Goal: Task Accomplishment & Management: Manage account settings

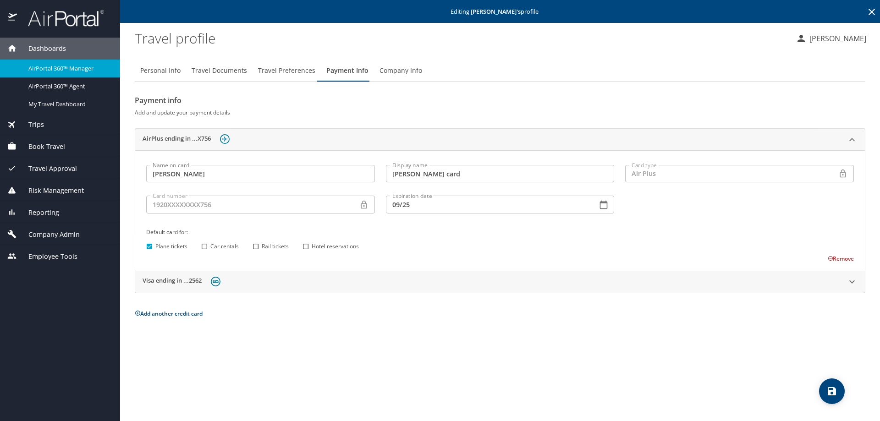
click at [45, 234] on span "Company Admin" at bounding box center [48, 235] width 63 height 10
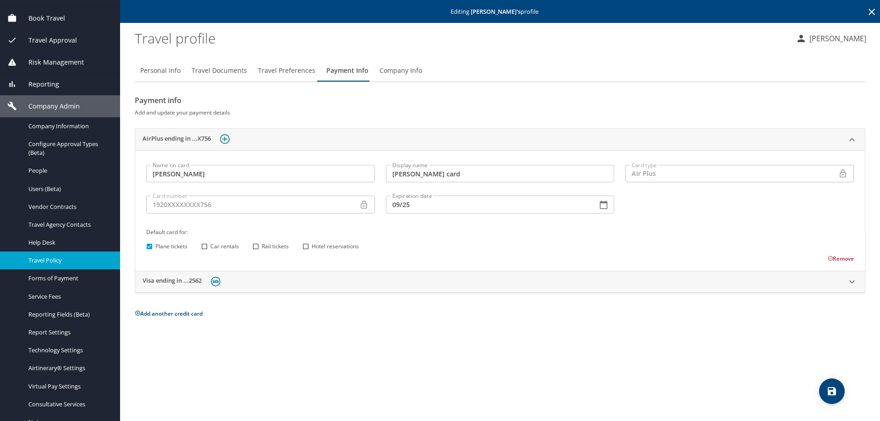
scroll to position [124, 0]
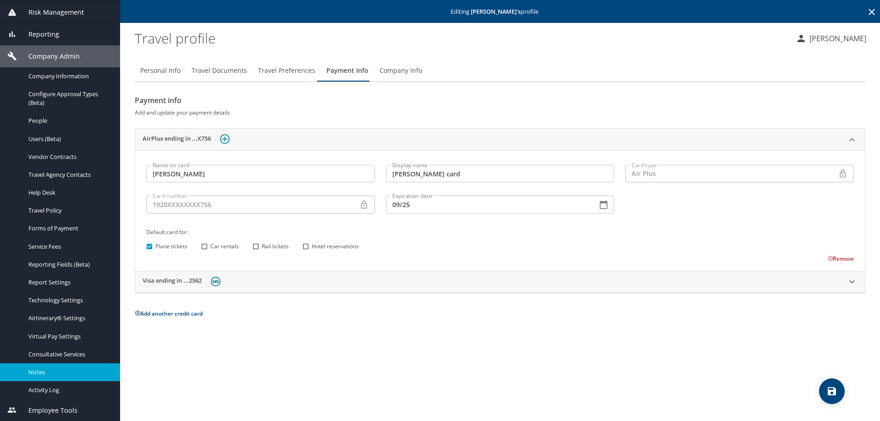
click at [55, 377] on div "Notes" at bounding box center [59, 372] width 105 height 11
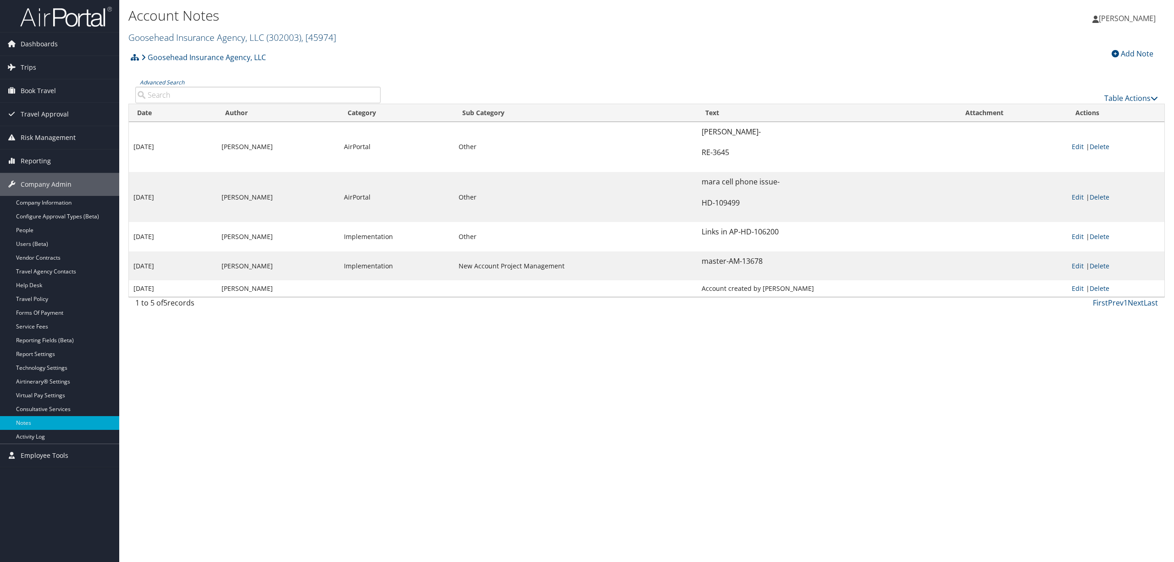
click at [250, 33] on link "Goosehead Insurance Agency, LLC ( 302003 ) , [ 45974 ]" at bounding box center [232, 37] width 208 height 12
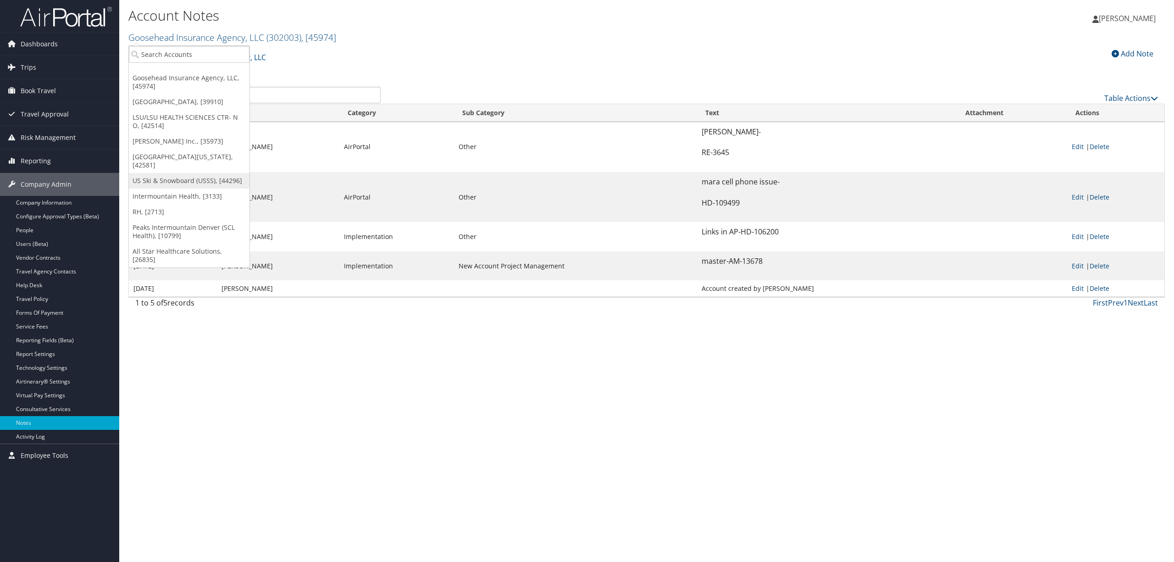
click at [191, 178] on link "US Ski & Snowboard (USSS), [44296]" at bounding box center [189, 181] width 121 height 16
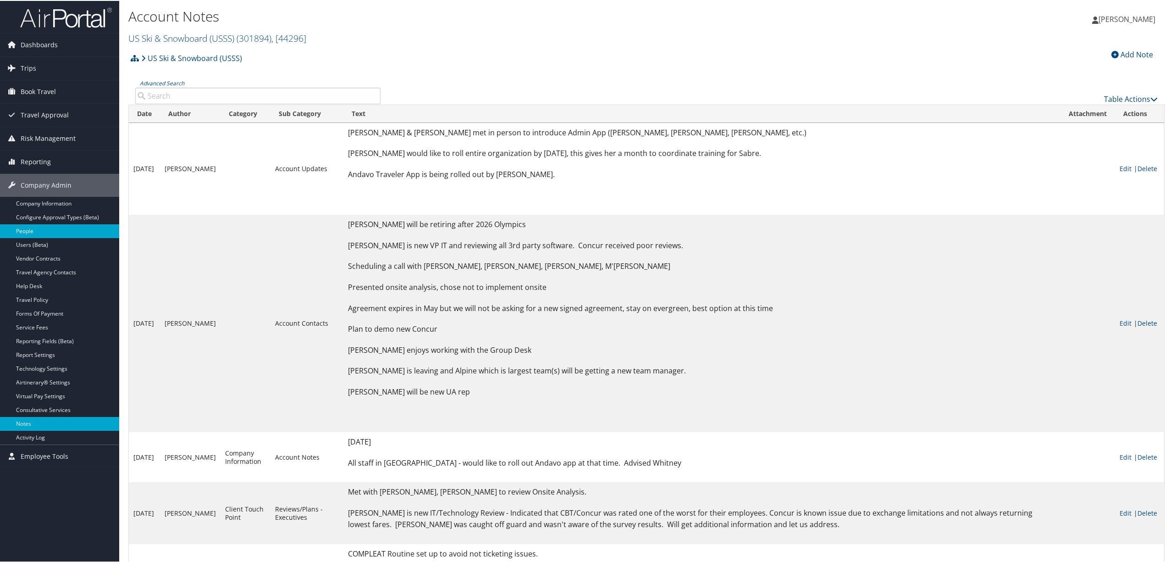
click at [45, 237] on ul "Company Information Configure Approval Types (Beta) People Users (Beta) Vendor …" at bounding box center [59, 320] width 119 height 248
click at [48, 246] on link "Users (Beta)" at bounding box center [59, 244] width 119 height 14
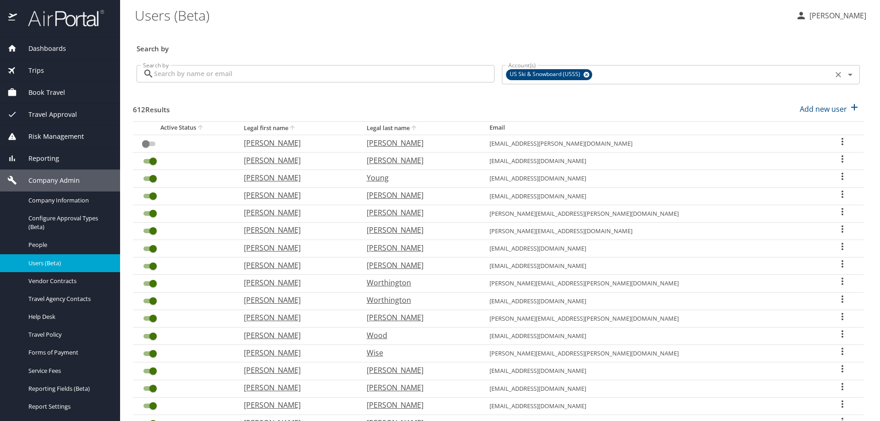
click at [583, 74] on icon at bounding box center [586, 75] width 7 height 10
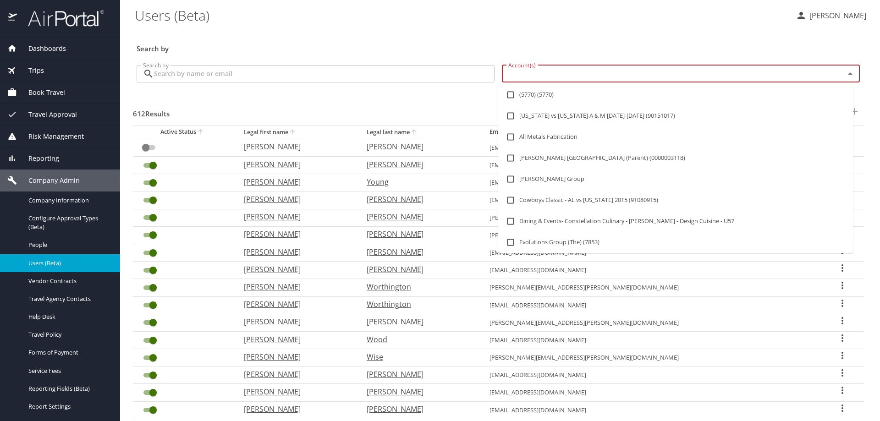
click at [583, 74] on input "Account(s)" at bounding box center [668, 74] width 326 height 12
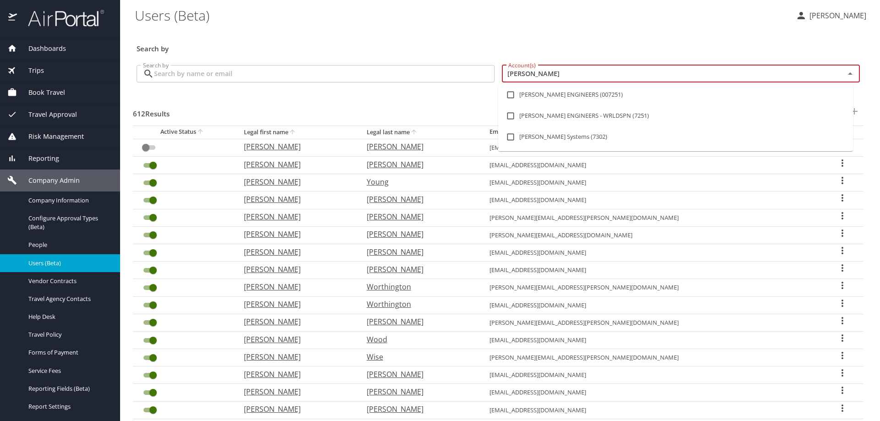
type input "carollo"
click at [513, 92] on input "checkbox" at bounding box center [510, 94] width 17 height 17
checkbox input "true"
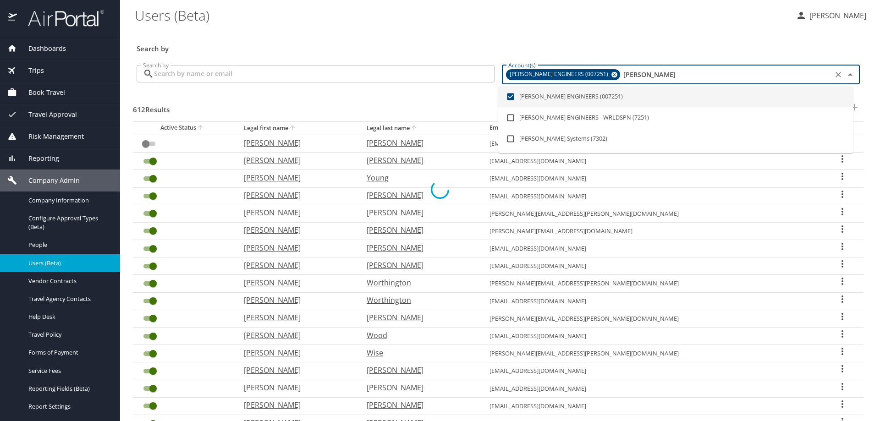
checkbox input "true"
checkbox input "false"
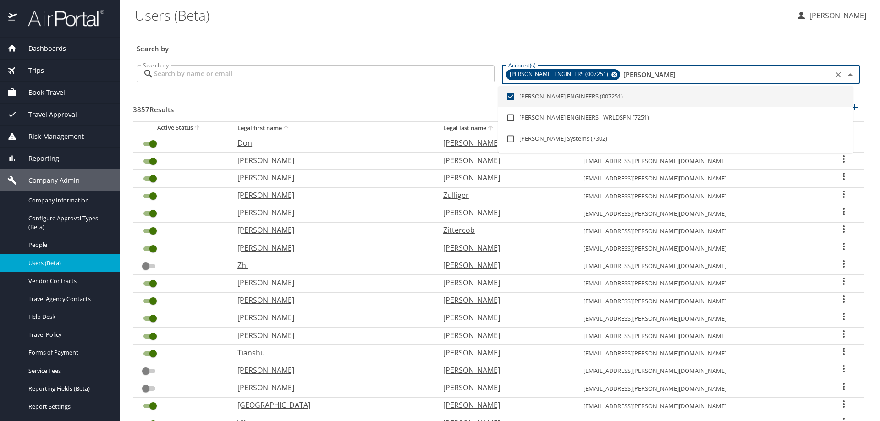
type input "carollo"
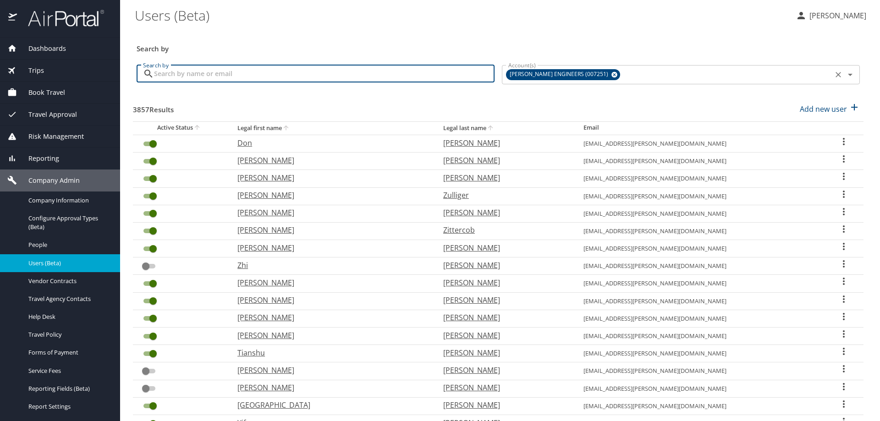
click at [222, 71] on input "Search by" at bounding box center [324, 73] width 341 height 17
type input "meyerhofer"
checkbox input "false"
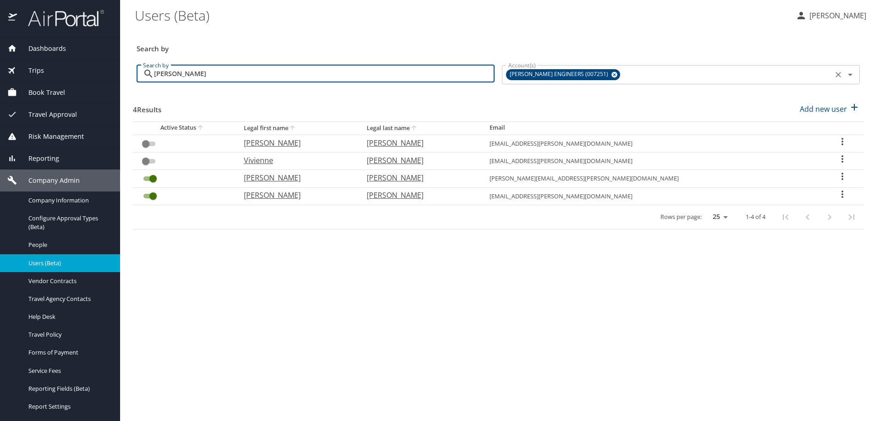
click at [837, 192] on icon "User Search Table" at bounding box center [842, 194] width 11 height 11
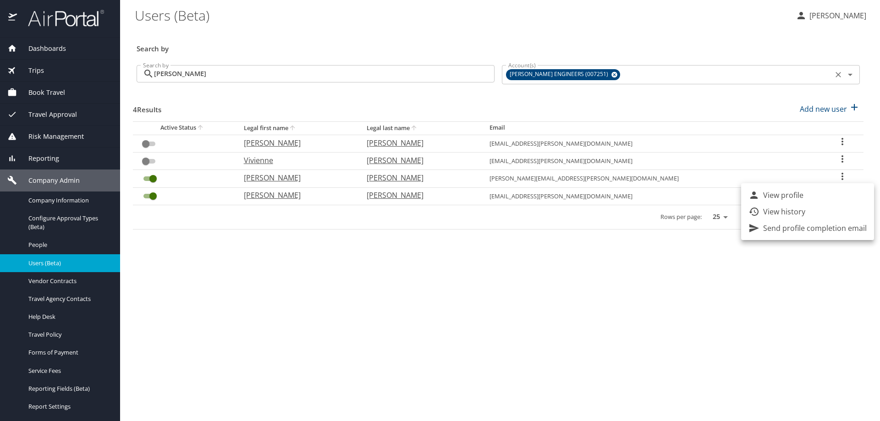
click at [802, 196] on p "View profile" at bounding box center [783, 195] width 40 height 11
select select "US"
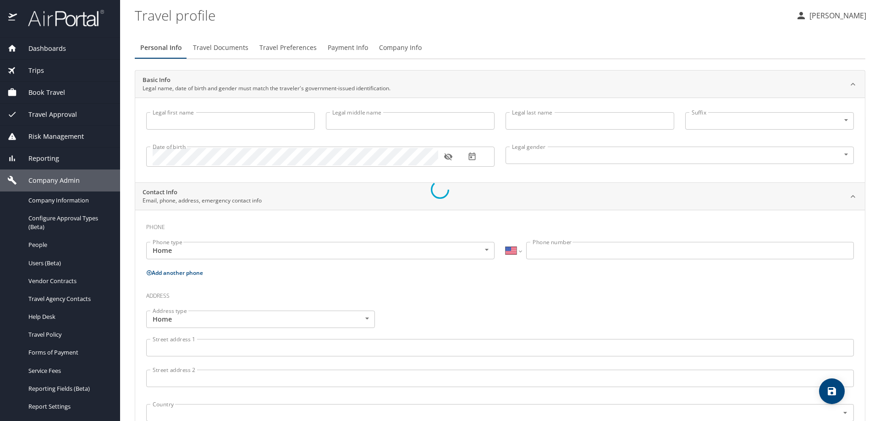
type input "James"
type input "Meyerhofer"
type input "Male"
select select "US"
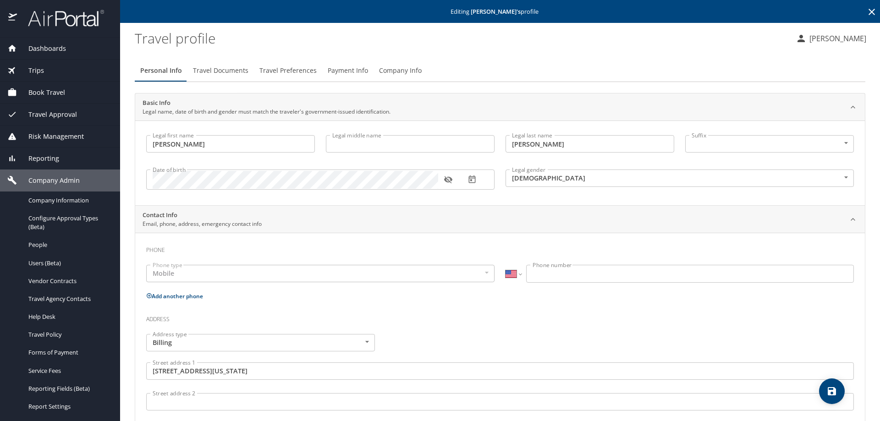
click at [343, 67] on span "Payment Info" at bounding box center [348, 70] width 40 height 11
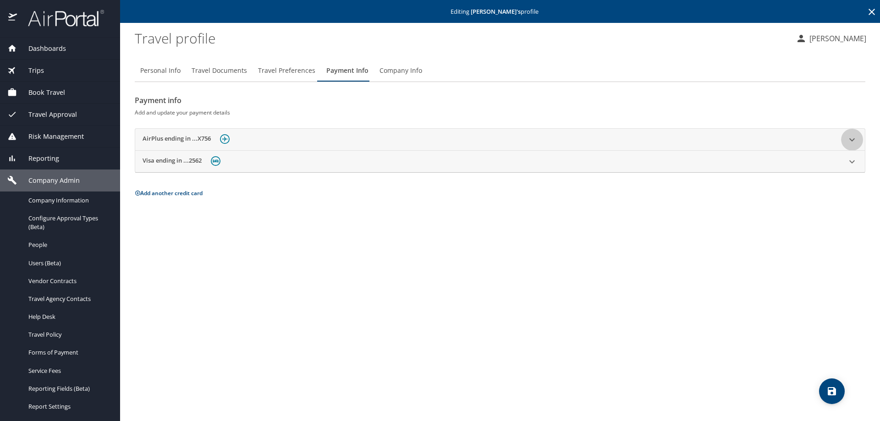
click at [849, 139] on icon at bounding box center [852, 139] width 11 height 11
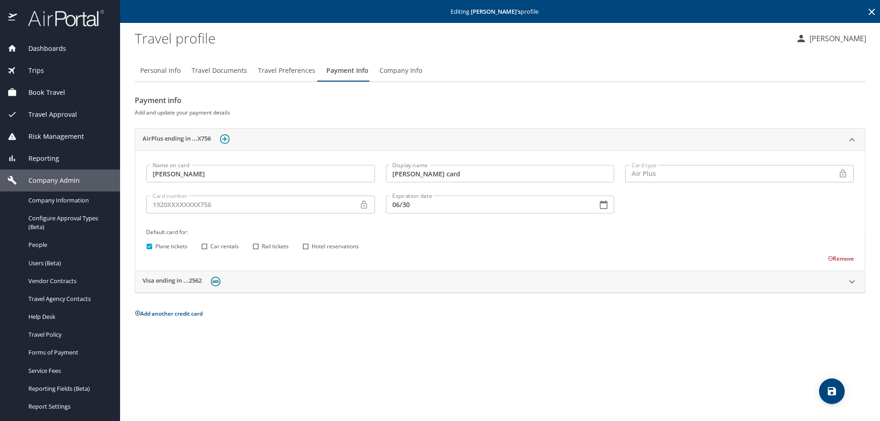
click at [61, 152] on div "Reporting" at bounding box center [60, 159] width 120 height 22
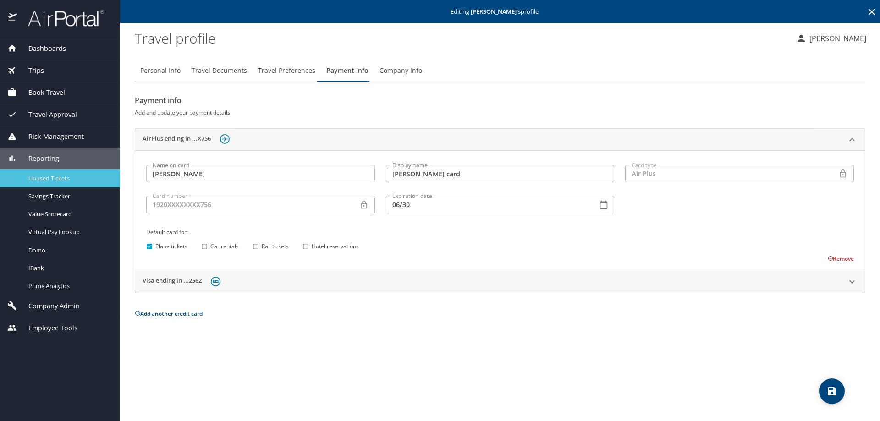
click at [61, 178] on span "Unused Tickets" at bounding box center [68, 178] width 81 height 9
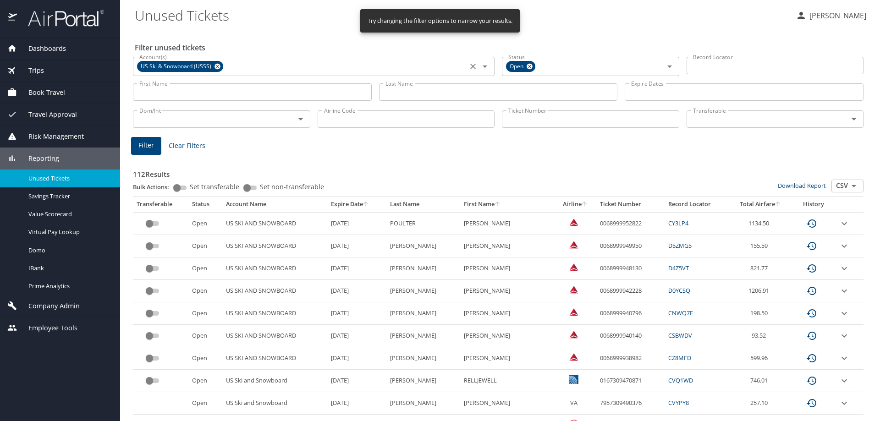
click at [216, 65] on icon at bounding box center [218, 67] width 6 height 6
click at [215, 68] on input "Account(s)" at bounding box center [300, 66] width 329 height 12
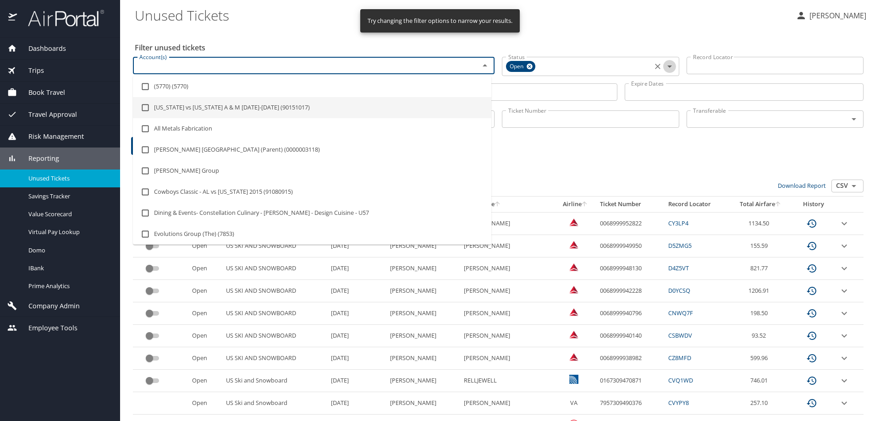
click at [668, 66] on icon "Open" at bounding box center [670, 67] width 5 height 2
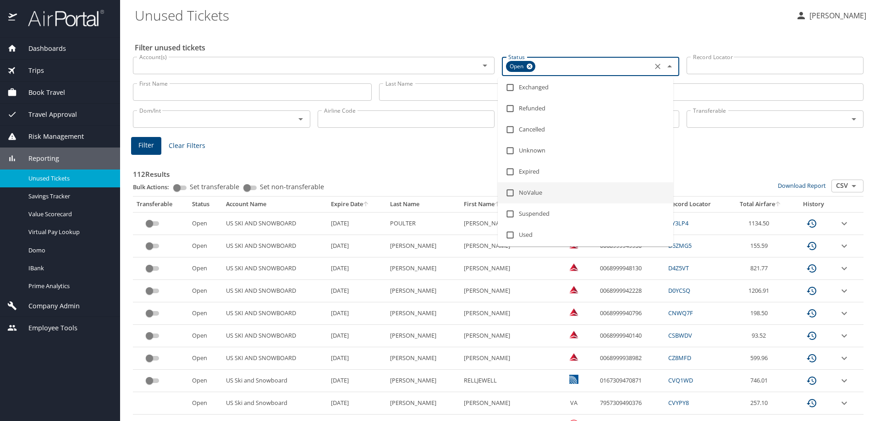
scroll to position [25, 0]
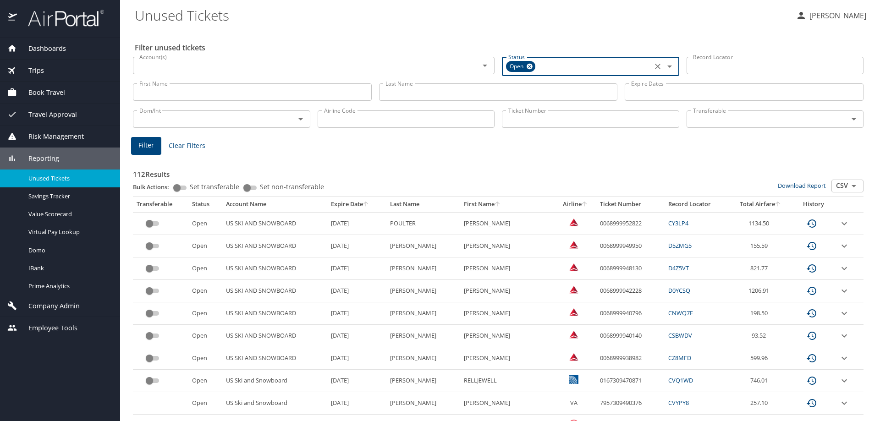
click at [49, 66] on div "Trips" at bounding box center [59, 71] width 105 height 10
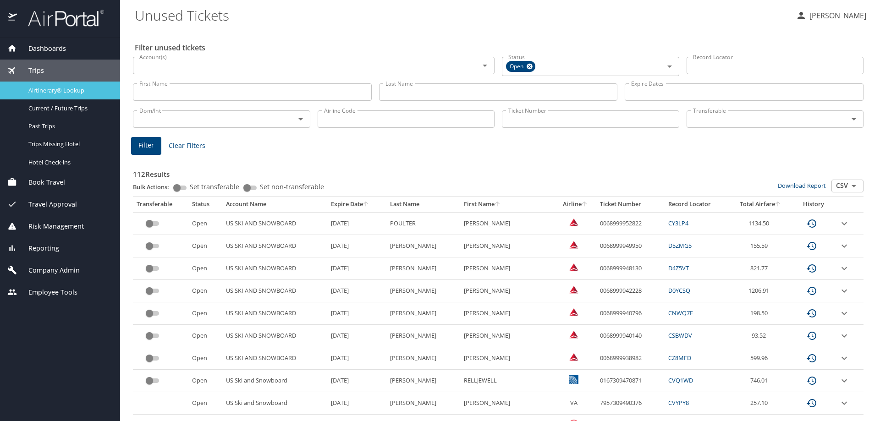
click at [55, 89] on span "Airtinerary® Lookup" at bounding box center [68, 90] width 81 height 9
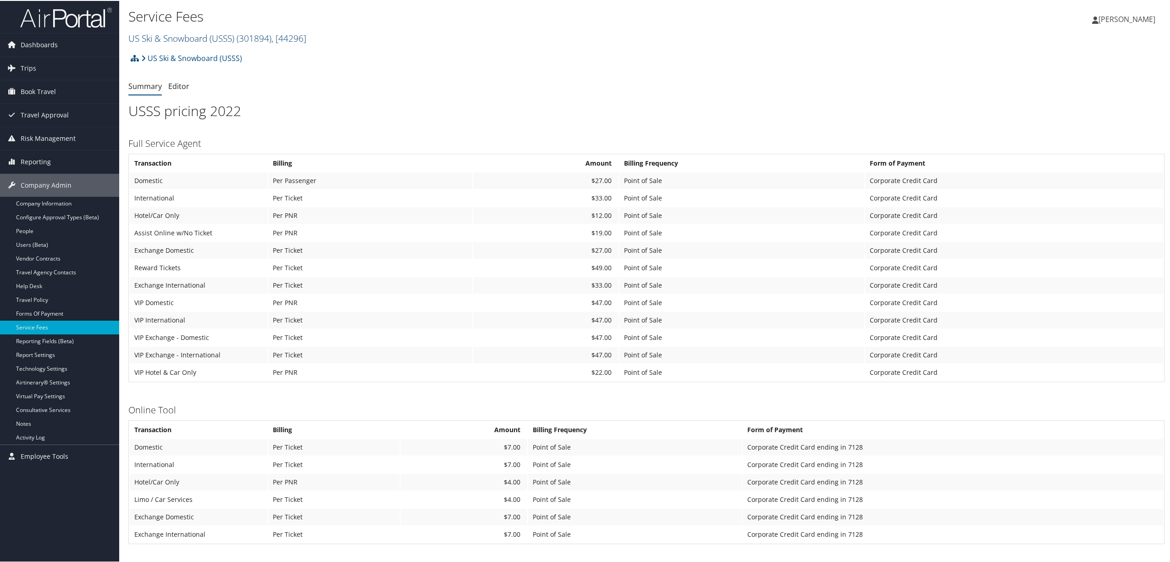
click at [254, 40] on span "( 301894 )" at bounding box center [254, 37] width 35 height 12
click at [175, 152] on link "Hagerty Inc., [35973]" at bounding box center [189, 157] width 121 height 16
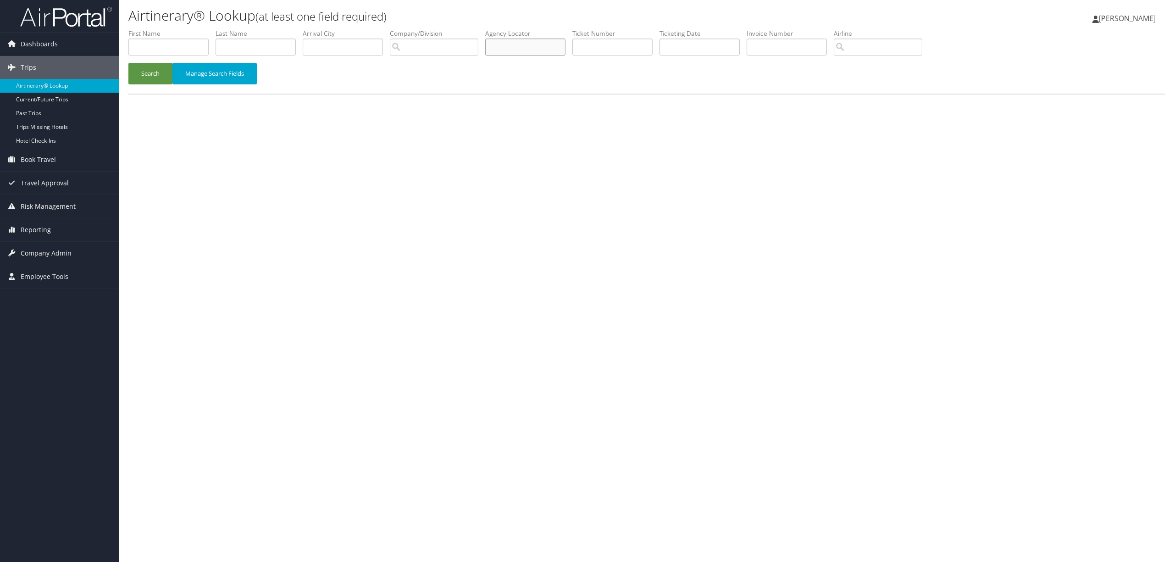
click at [537, 44] on input "text" at bounding box center [525, 47] width 80 height 17
paste input "CRXWP2"
type input "CRXWP2"
click at [144, 73] on button "Search" at bounding box center [150, 74] width 44 height 22
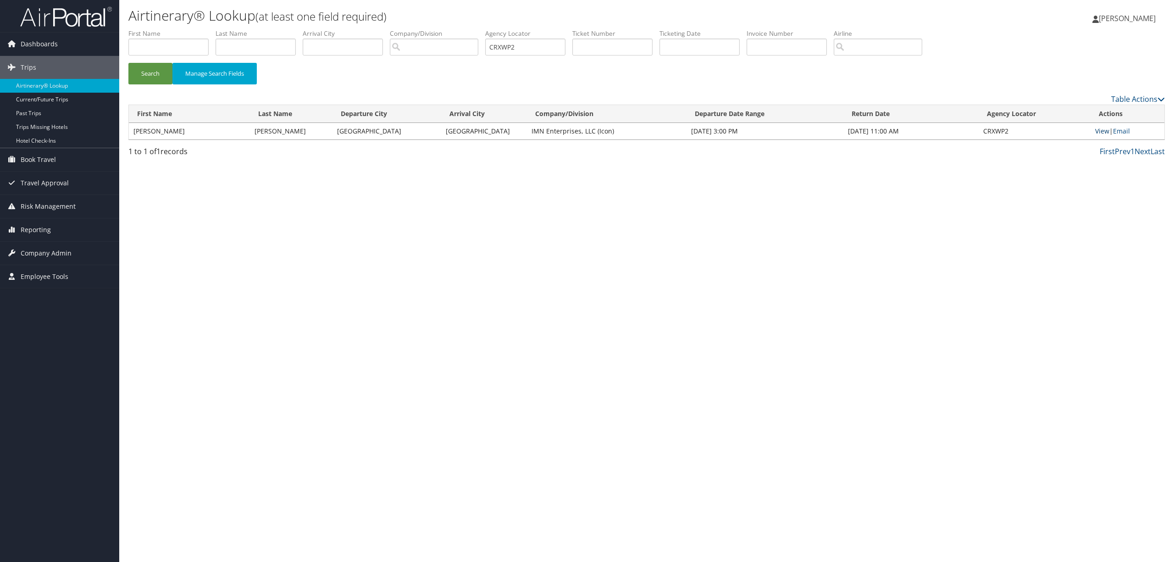
click at [1105, 131] on link "View" at bounding box center [1102, 131] width 14 height 9
click at [61, 253] on span "Company Admin" at bounding box center [46, 253] width 51 height 23
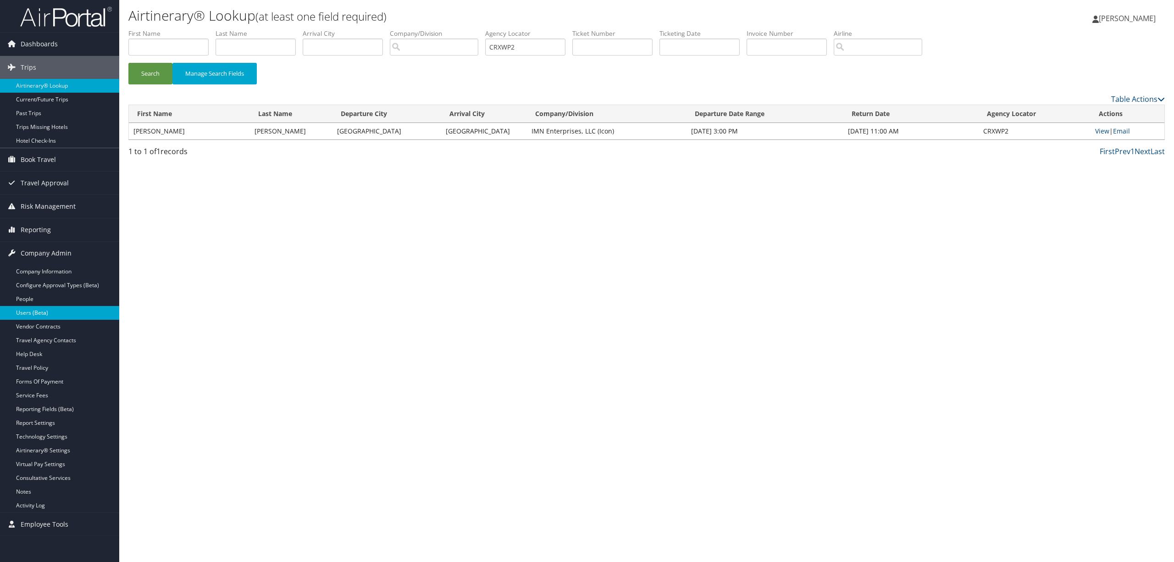
click at [54, 312] on link "Users (Beta)" at bounding box center [59, 313] width 119 height 14
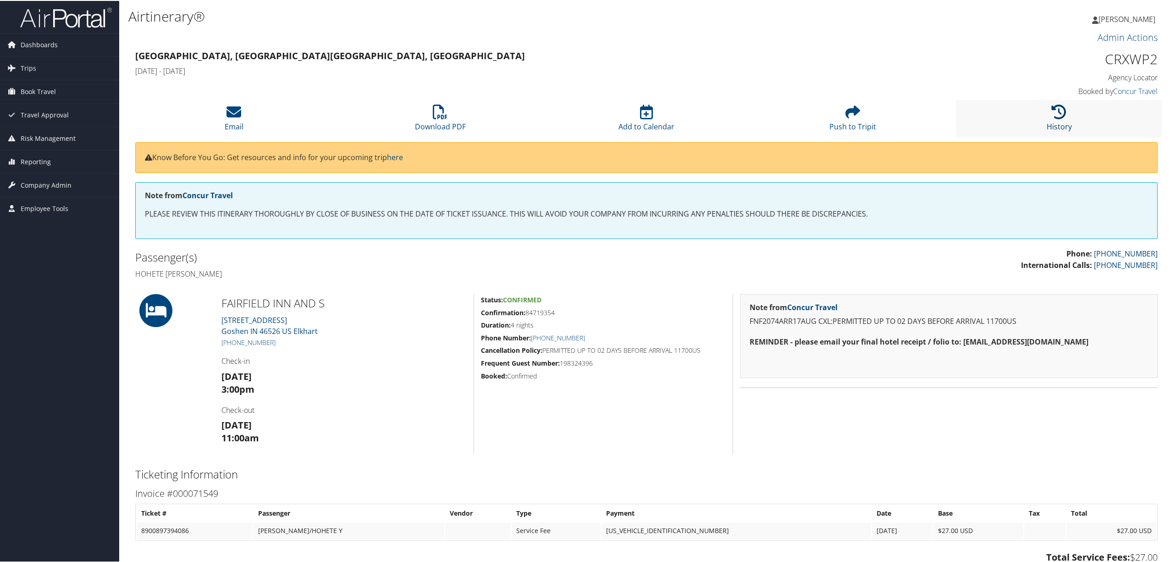
click at [1048, 112] on li "History" at bounding box center [1059, 117] width 206 height 37
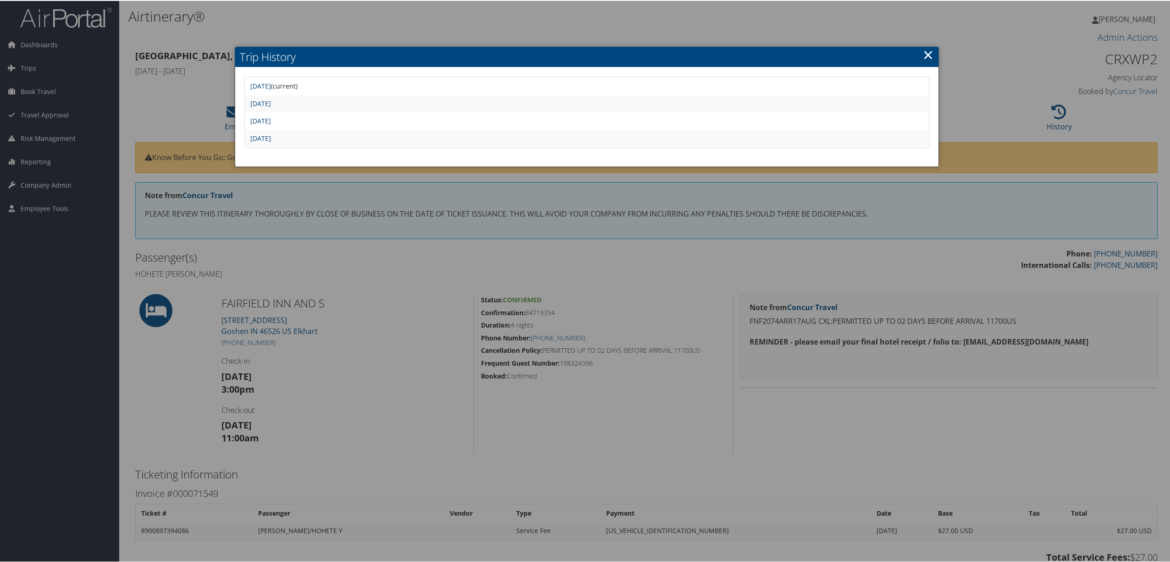
click at [271, 116] on link "[DATE]" at bounding box center [260, 120] width 21 height 9
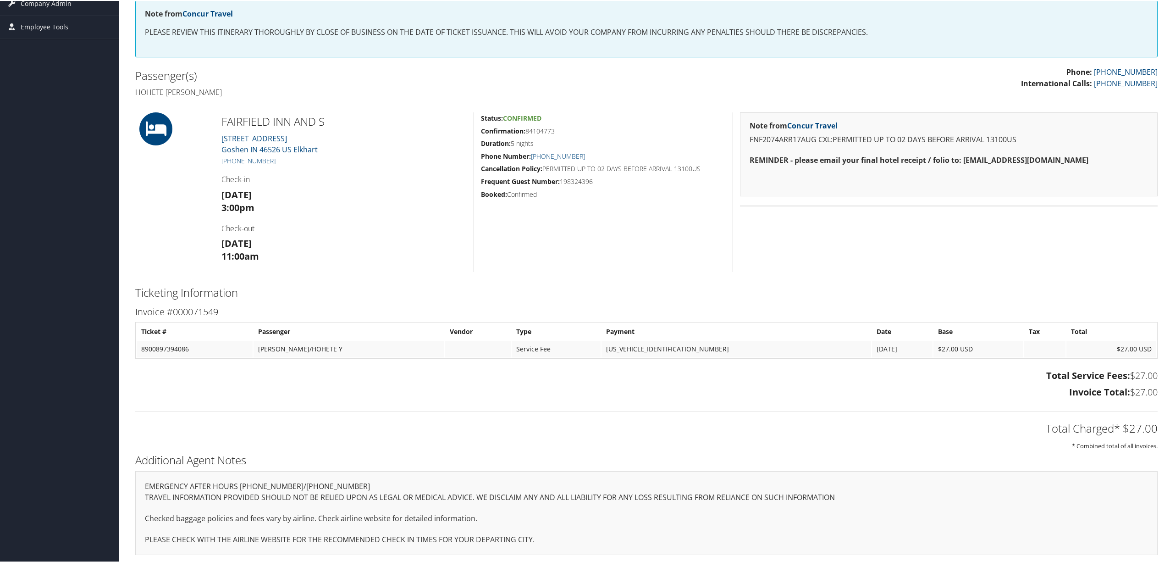
scroll to position [182, 0]
drag, startPoint x: 595, startPoint y: 180, endPoint x: 564, endPoint y: 178, distance: 31.3
click at [564, 178] on h5 "Frequent Guest Number: 198324396" at bounding box center [603, 179] width 245 height 9
click at [603, 213] on div "Status: Confirmed Confirmation: 84104773 Duration: 5 nights Phone Number: +1 (5…" at bounding box center [603, 191] width 259 height 160
drag, startPoint x: 558, startPoint y: 131, endPoint x: 480, endPoint y: 133, distance: 78.0
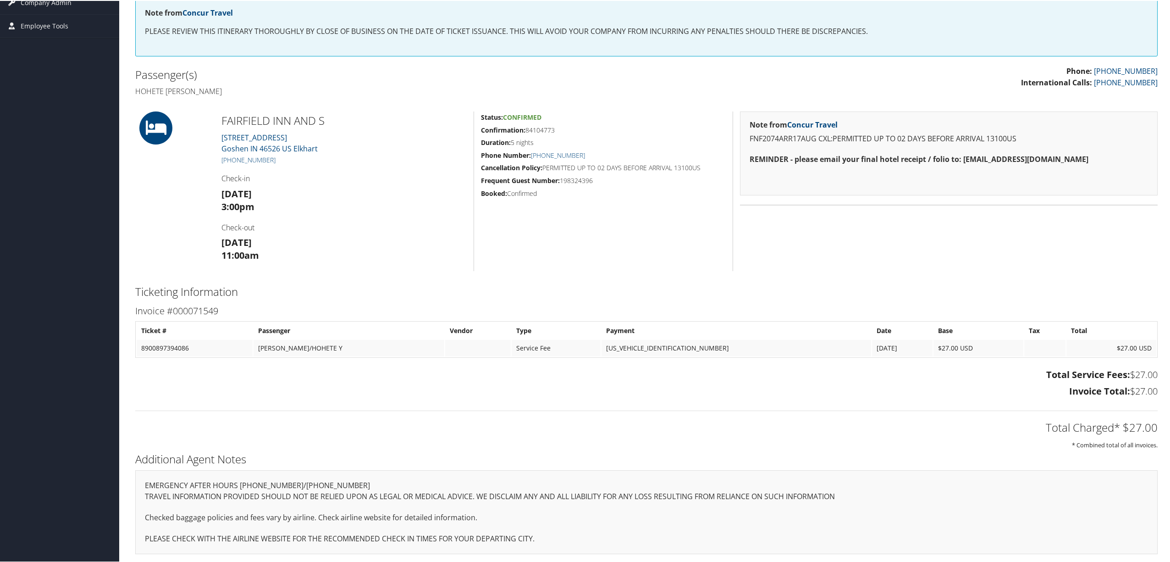
click at [481, 133] on h5 "Confirmation: 84104773" at bounding box center [603, 129] width 245 height 9
copy h5 "Confirmation: 84104773"
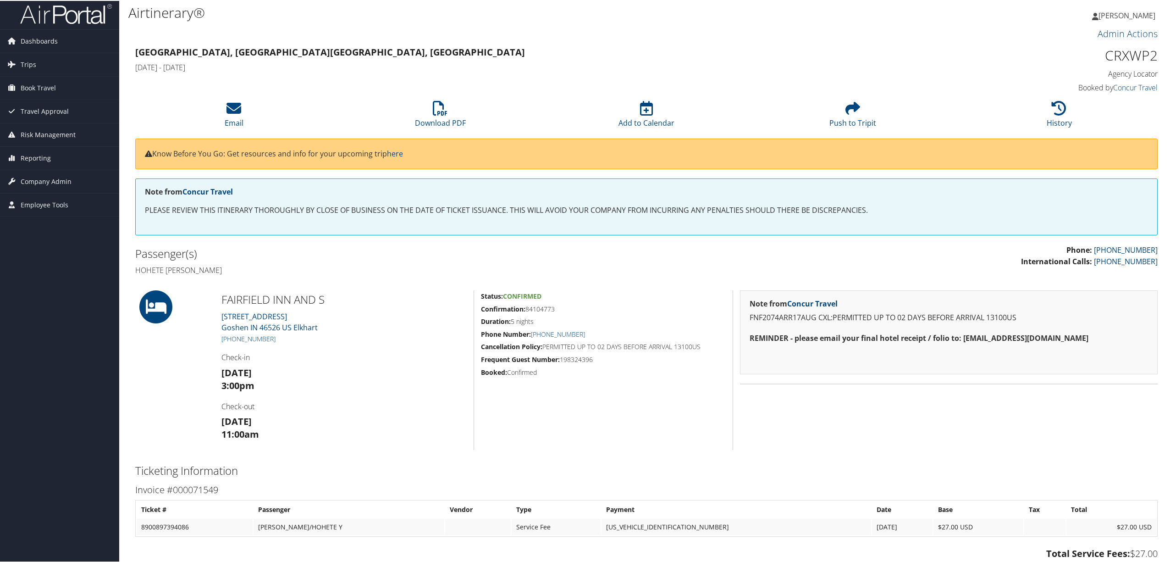
scroll to position [0, 0]
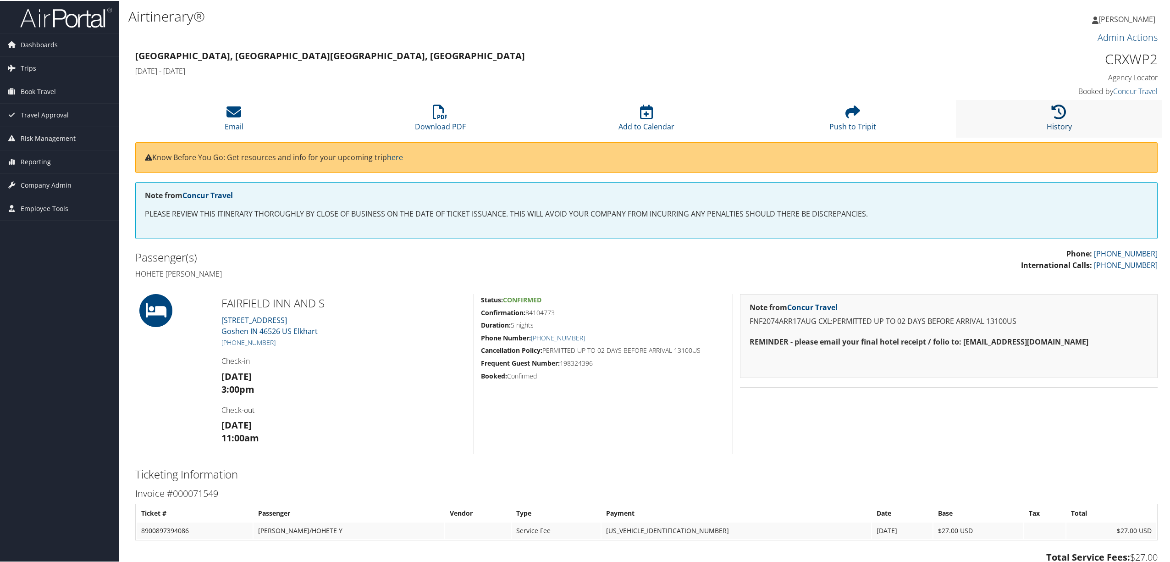
click at [1059, 114] on icon at bounding box center [1059, 111] width 15 height 15
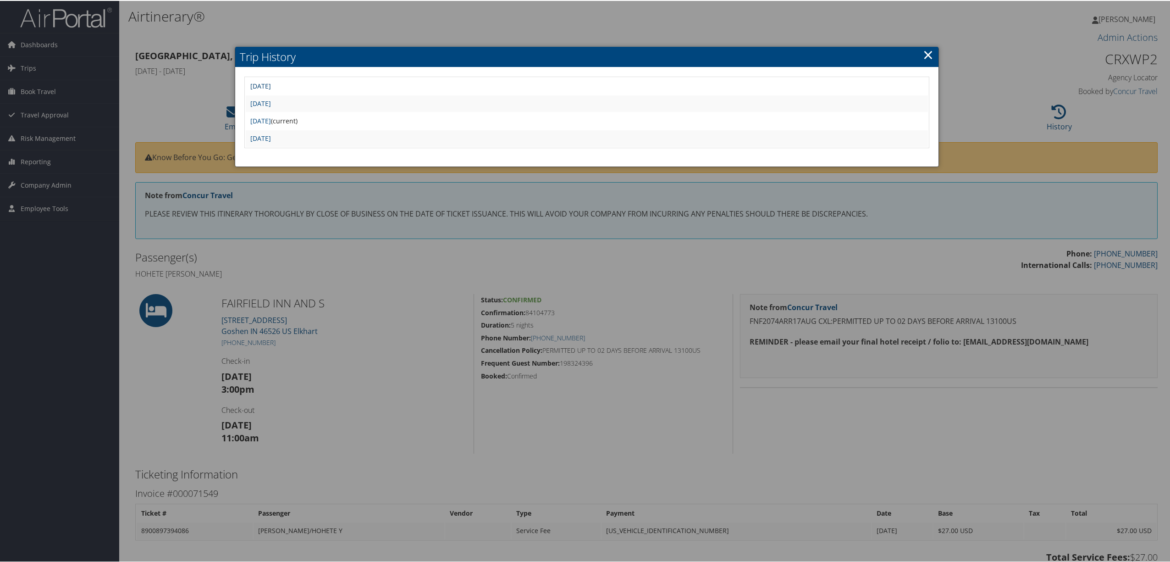
click at [271, 81] on link "Mon Aug 4 17:36:50 MDT 2025" at bounding box center [260, 85] width 21 height 9
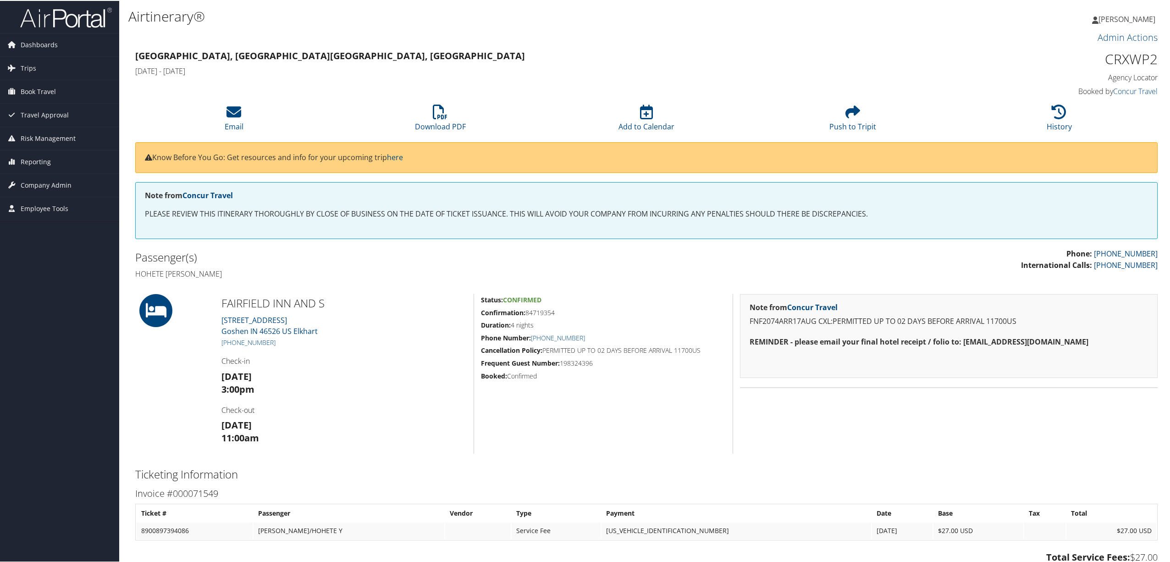
drag, startPoint x: 560, startPoint y: 309, endPoint x: 479, endPoint y: 316, distance: 81.0
click at [479, 316] on div "Status: Confirmed Confirmation: 84719354 Duration: 4 nights Phone Number: [PHON…" at bounding box center [603, 373] width 259 height 160
copy h5 "Confirmation: 84719354"
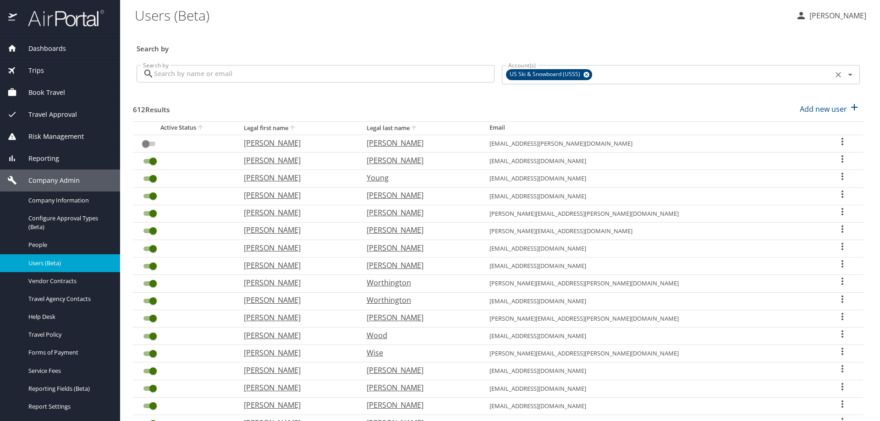
click at [584, 76] on icon at bounding box center [587, 75] width 6 height 6
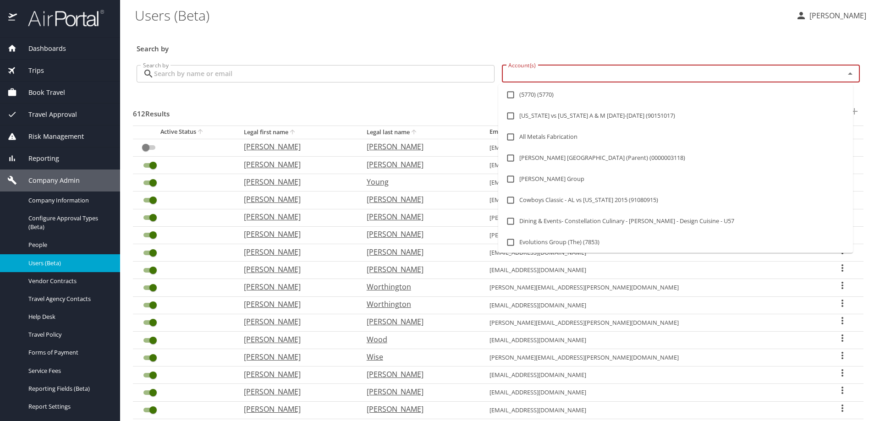
click at [580, 76] on input "Account(s)" at bounding box center [668, 74] width 326 height 12
type input "IMN"
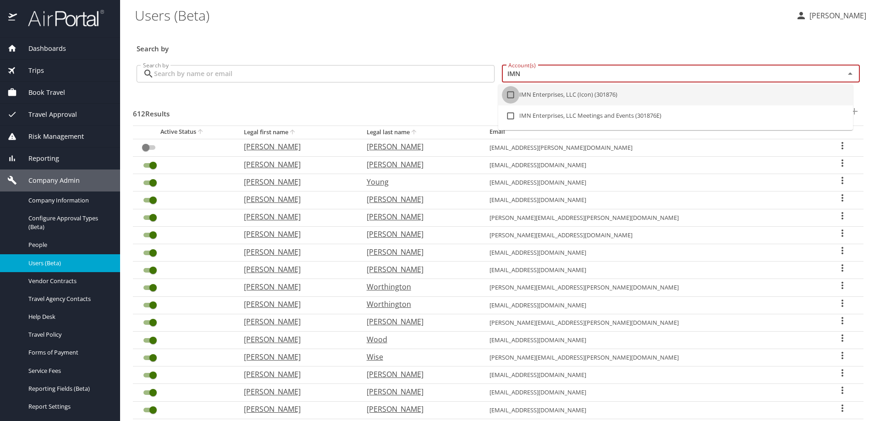
click at [514, 95] on input "checkbox" at bounding box center [510, 94] width 17 height 17
checkbox input "true"
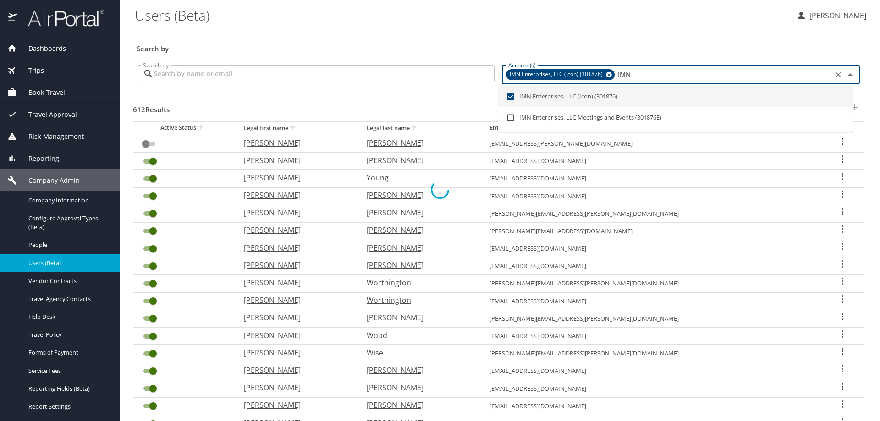
checkbox input "true"
checkbox input "false"
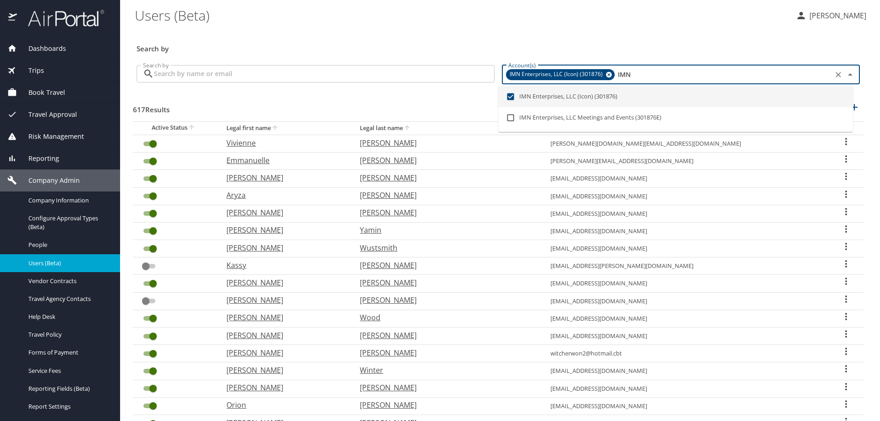
type input "IMN"
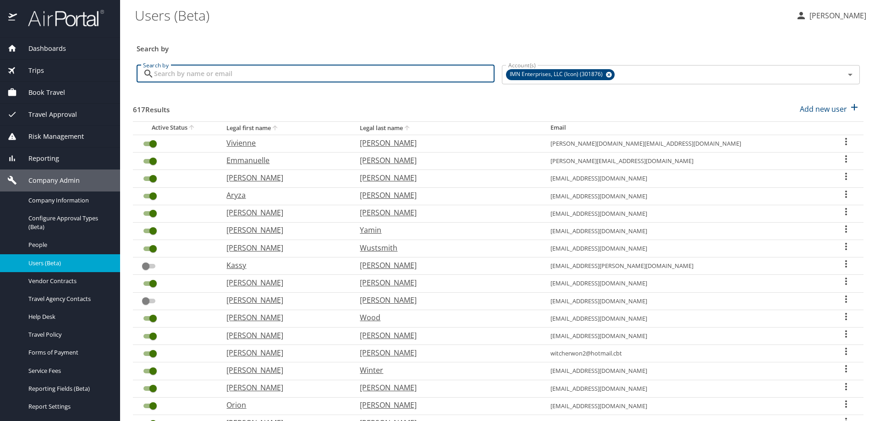
click at [330, 73] on input "Search by" at bounding box center [324, 73] width 341 height 17
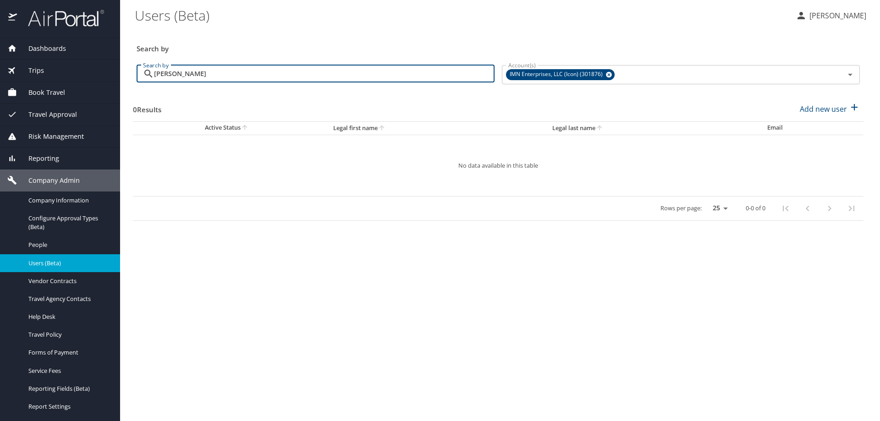
drag, startPoint x: 206, startPoint y: 77, endPoint x: 116, endPoint y: 87, distance: 90.4
click at [116, 87] on div "Dashboards AirPortal 360™ Manager AirPortal 360™ Agent My Travel Dashboard Trip…" at bounding box center [440, 210] width 880 height 421
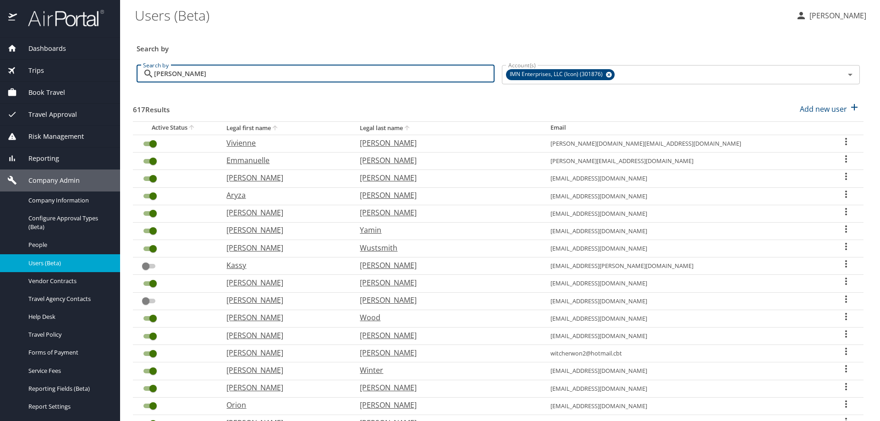
type input "RUSHIN"
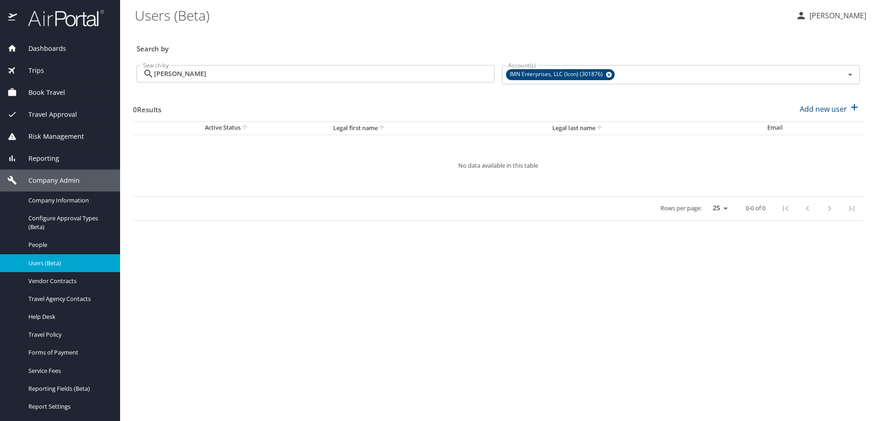
click at [49, 72] on div "Trips" at bounding box center [59, 71] width 105 height 10
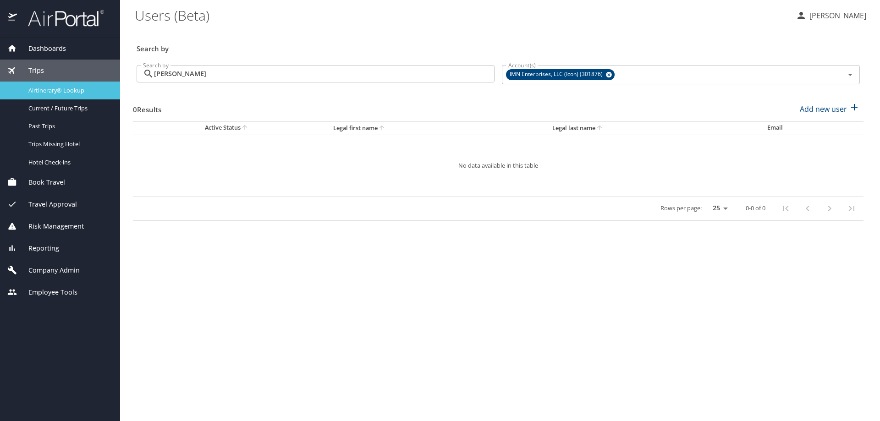
click at [65, 90] on span "Airtinerary® Lookup" at bounding box center [68, 90] width 81 height 9
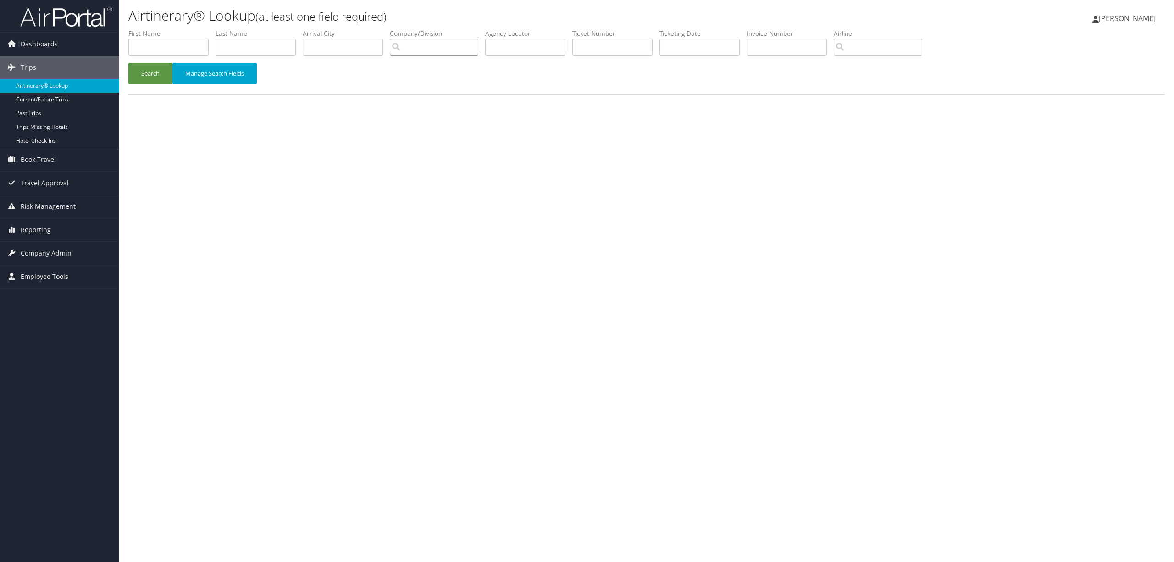
click at [426, 45] on input "search" at bounding box center [434, 47] width 88 height 17
type input "CXW"
drag, startPoint x: 426, startPoint y: 45, endPoint x: 379, endPoint y: 66, distance: 51.3
click at [379, 65] on form "First Name Last Name Departure City Arrival City Company/Division CXW Airport/C…" at bounding box center [646, 61] width 1036 height 64
click at [553, 46] on input "text" at bounding box center [525, 47] width 80 height 17
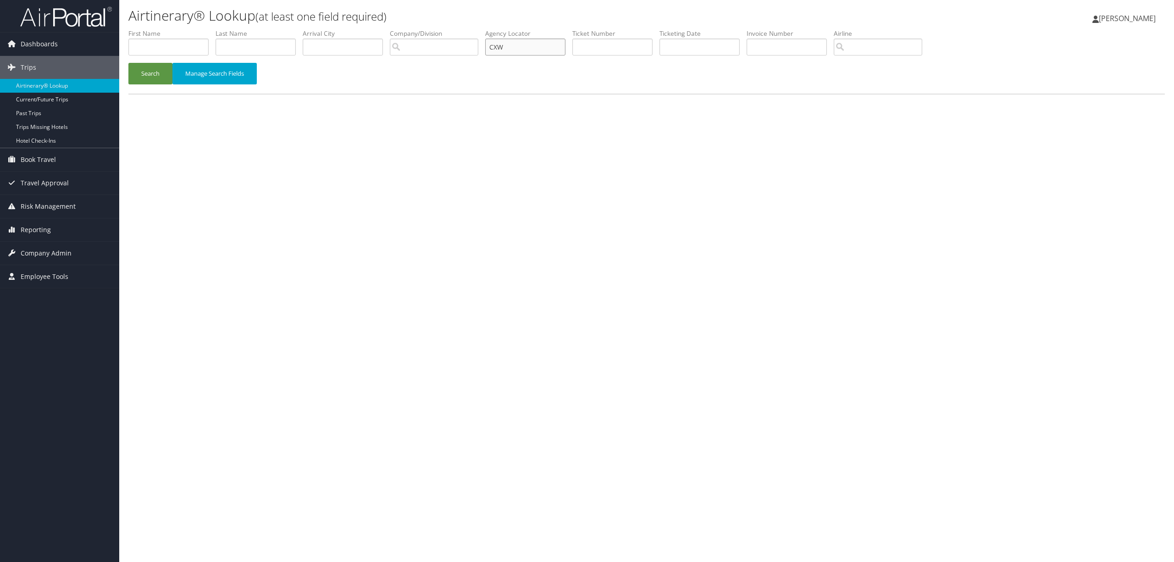
click at [516, 46] on input "CXW" at bounding box center [525, 47] width 80 height 17
type input "CXW9R5"
click at [161, 77] on button "Search" at bounding box center [150, 74] width 44 height 22
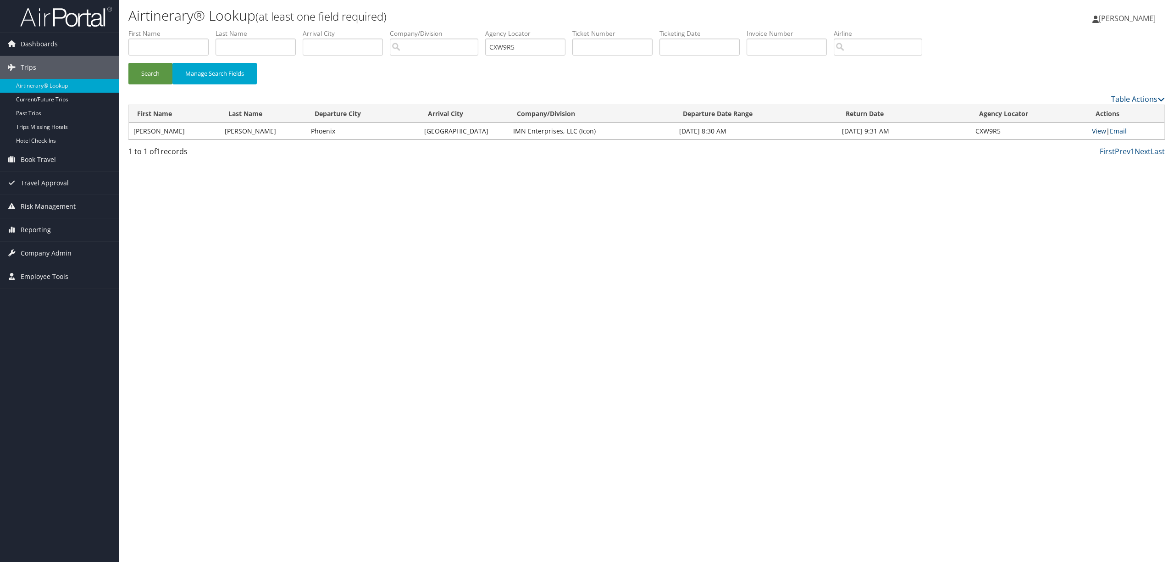
click at [1100, 127] on link "View" at bounding box center [1099, 131] width 14 height 9
click at [46, 253] on span "Company Admin" at bounding box center [46, 253] width 51 height 23
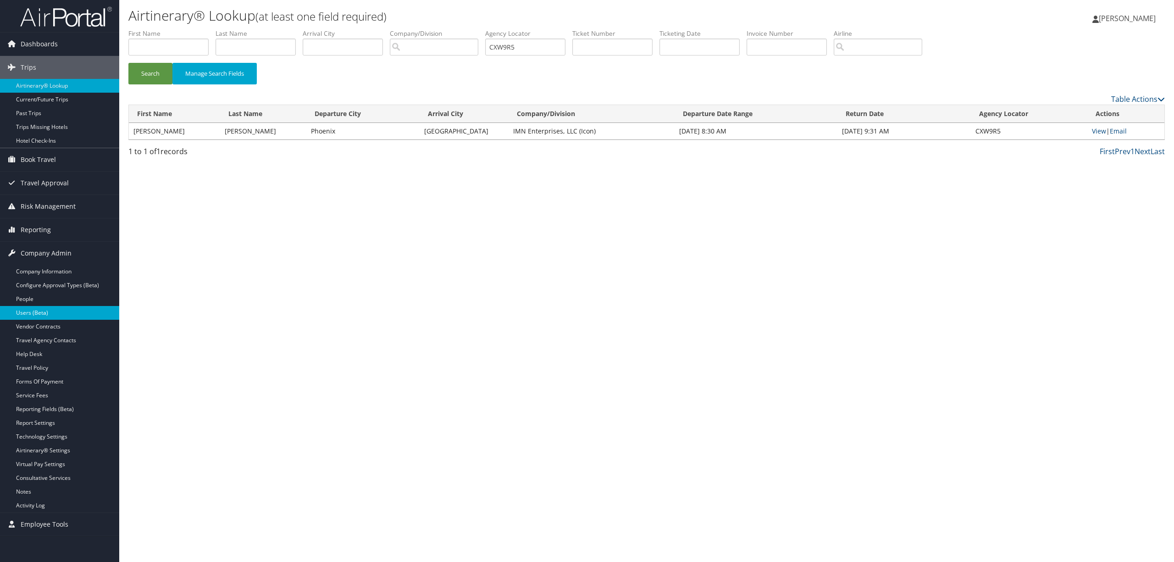
click at [58, 316] on link "Users (Beta)" at bounding box center [59, 313] width 119 height 14
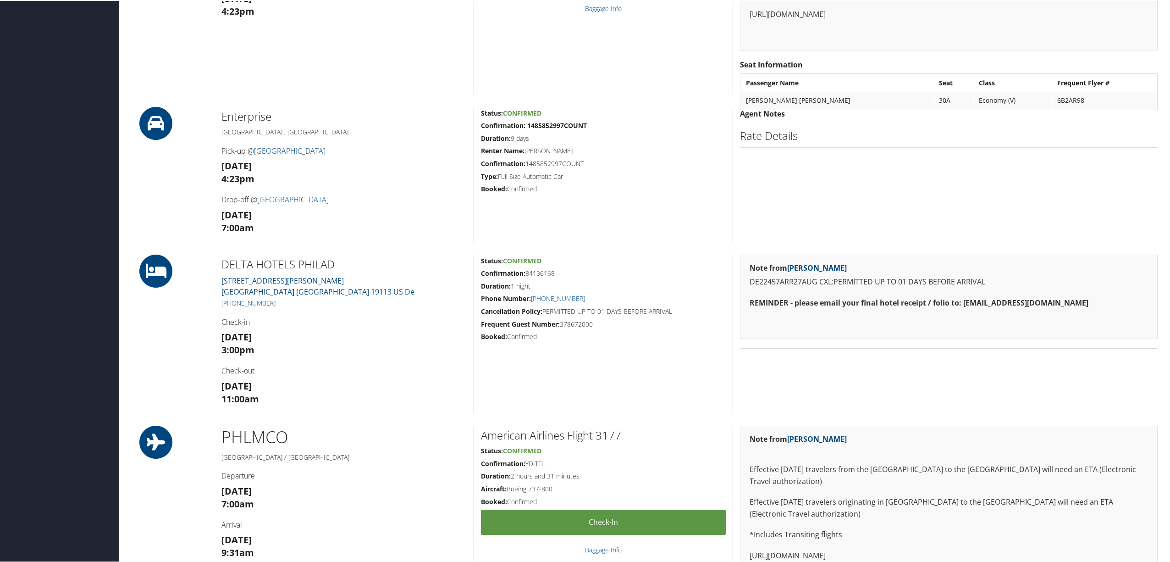
scroll to position [305, 0]
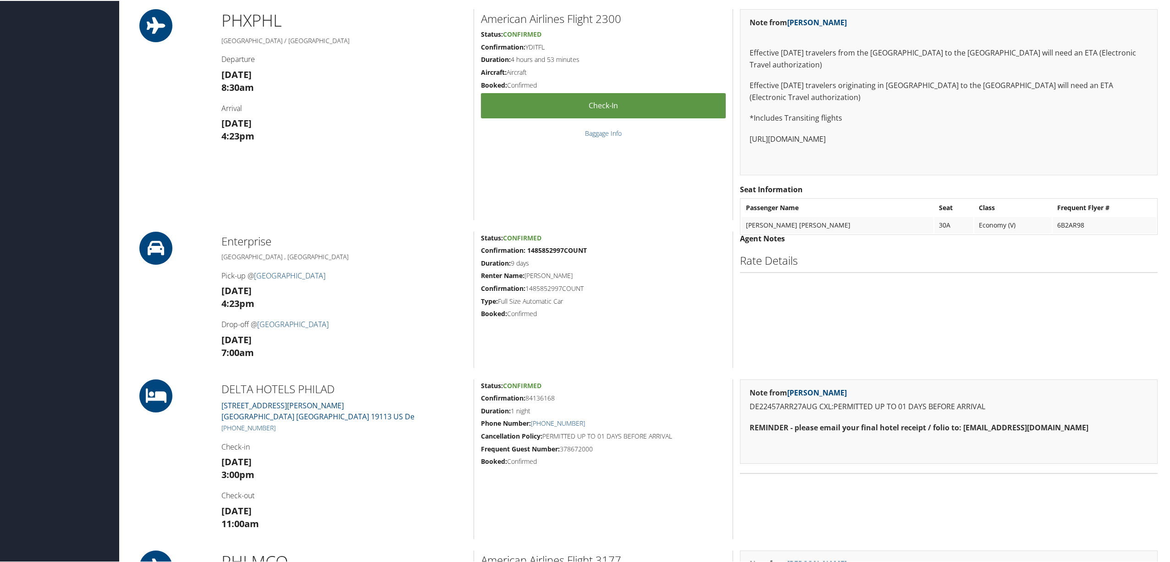
drag, startPoint x: 1063, startPoint y: 195, endPoint x: 1058, endPoint y: 200, distance: 6.5
click at [1058, 216] on td "6B2AR98" at bounding box center [1105, 224] width 104 height 17
drag, startPoint x: 1058, startPoint y: 200, endPoint x: 1035, endPoint y: 198, distance: 23.0
click at [1053, 216] on td "6B2AR98" at bounding box center [1105, 224] width 104 height 17
drag, startPoint x: 1031, startPoint y: 244, endPoint x: 1034, endPoint y: 239, distance: 5.9
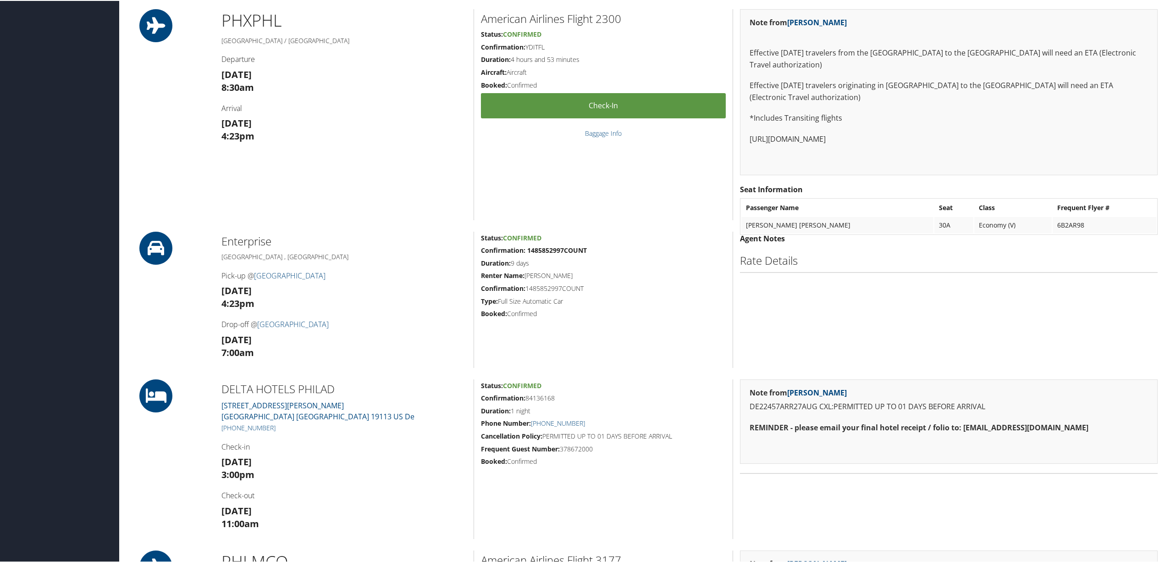
click at [1033, 244] on div "Agent Notes Rate Details" at bounding box center [949, 299] width 432 height 136
drag, startPoint x: 1061, startPoint y: 199, endPoint x: 1033, endPoint y: 195, distance: 28.2
click at [1053, 216] on td "6B2AR98" at bounding box center [1105, 224] width 104 height 17
copy td "6B2AR98"
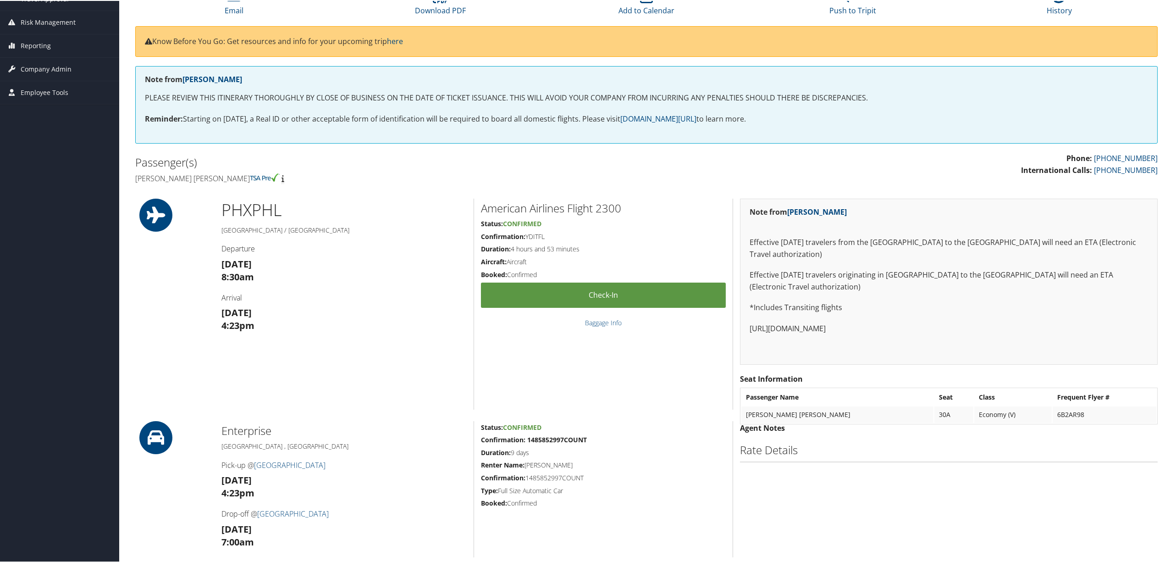
scroll to position [0, 0]
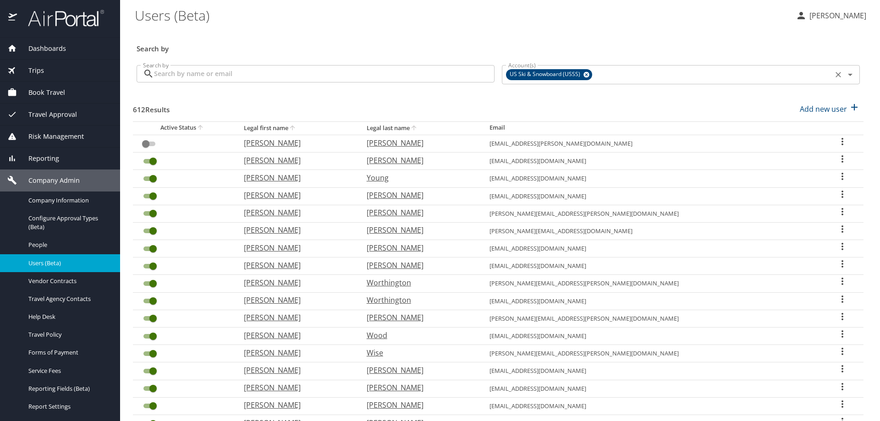
click at [584, 72] on icon at bounding box center [587, 75] width 6 height 6
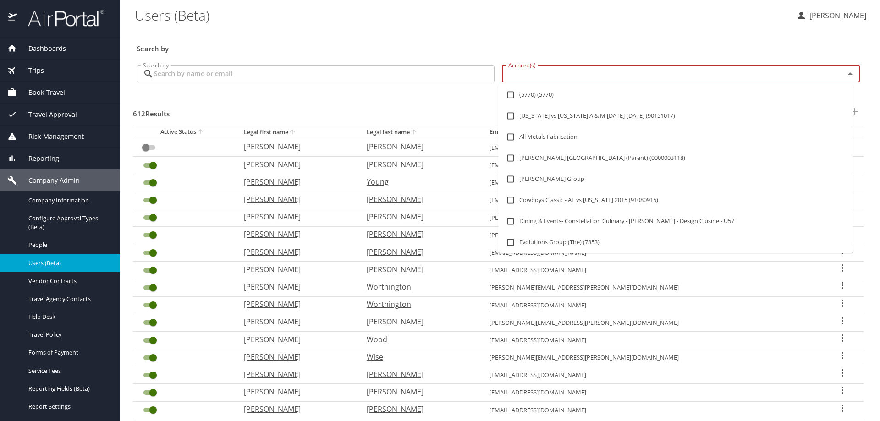
click at [573, 73] on input "Account(s)" at bounding box center [668, 74] width 326 height 12
type input "imn"
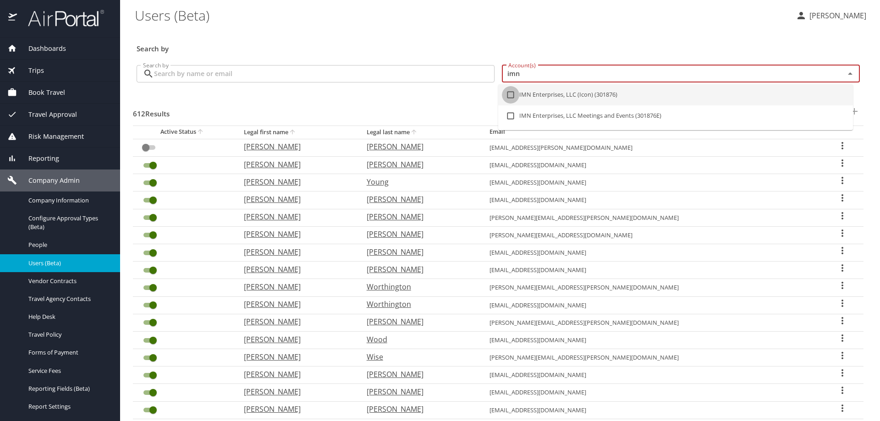
click at [512, 97] on input "checkbox" at bounding box center [510, 94] width 17 height 17
checkbox input "true"
checkbox input "false"
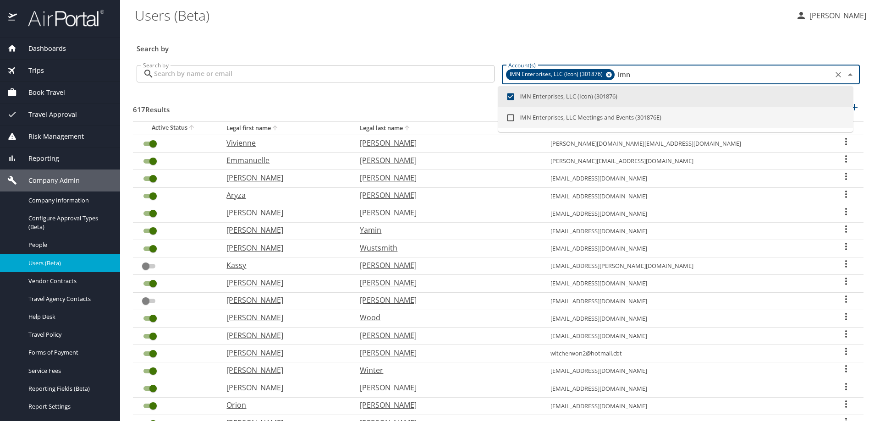
type input "imn"
click at [413, 77] on input "Search by" at bounding box center [324, 73] width 341 height 17
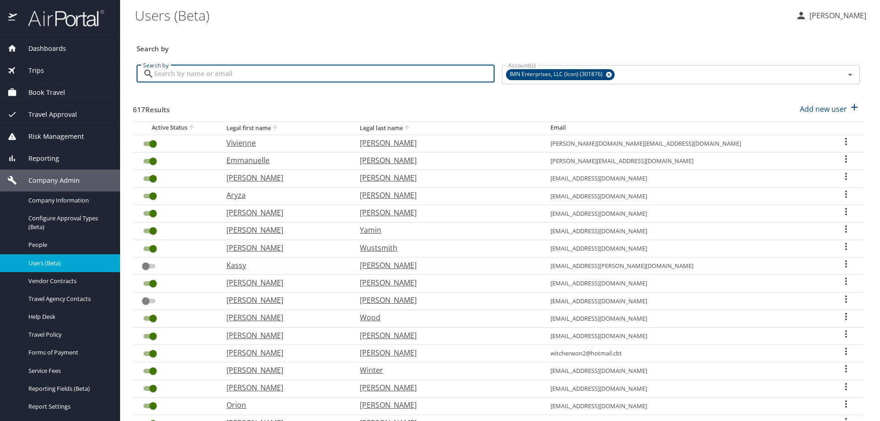
click at [273, 72] on input "Search by" at bounding box center [324, 73] width 341 height 17
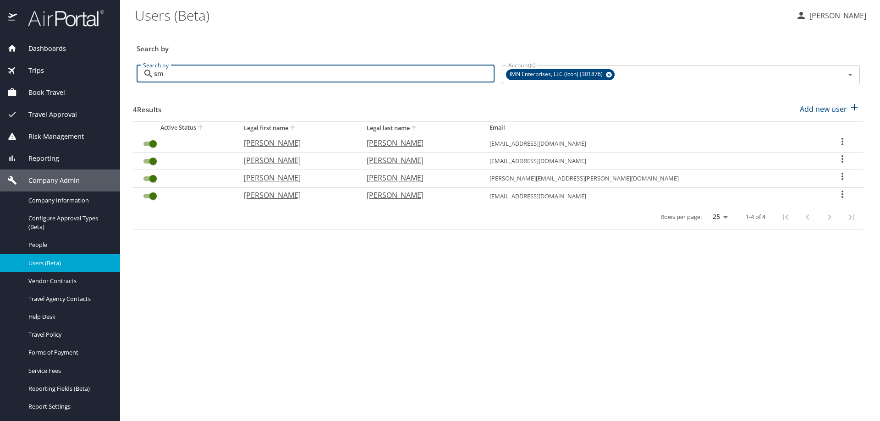
type input "s"
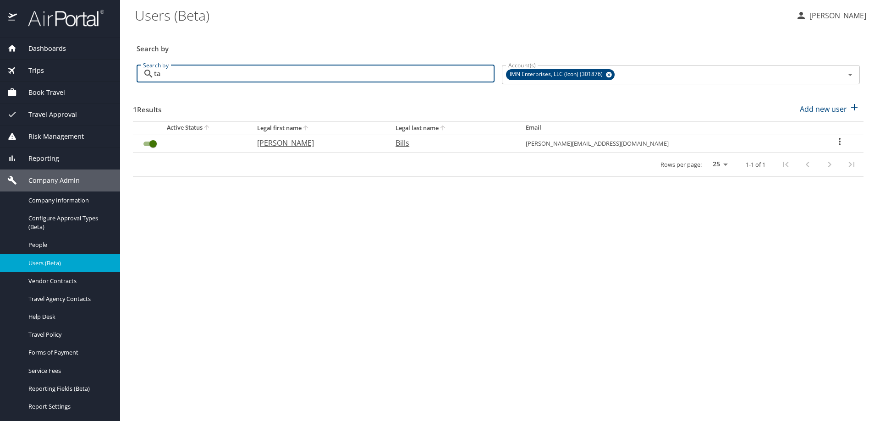
type input "t"
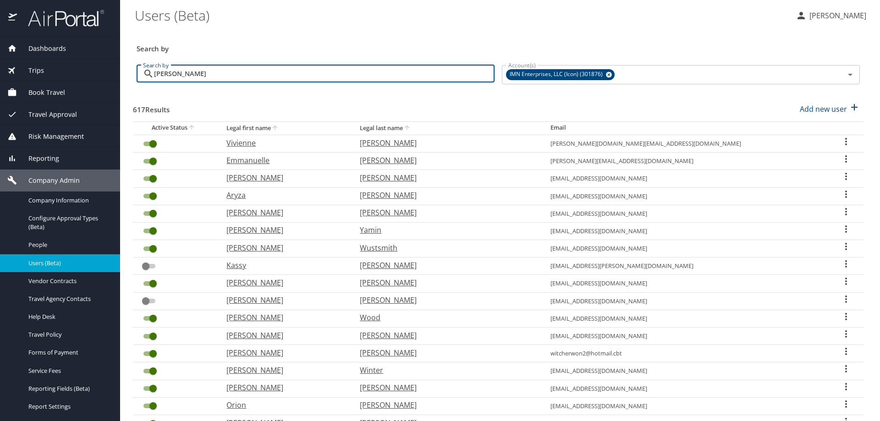
type input "patel"
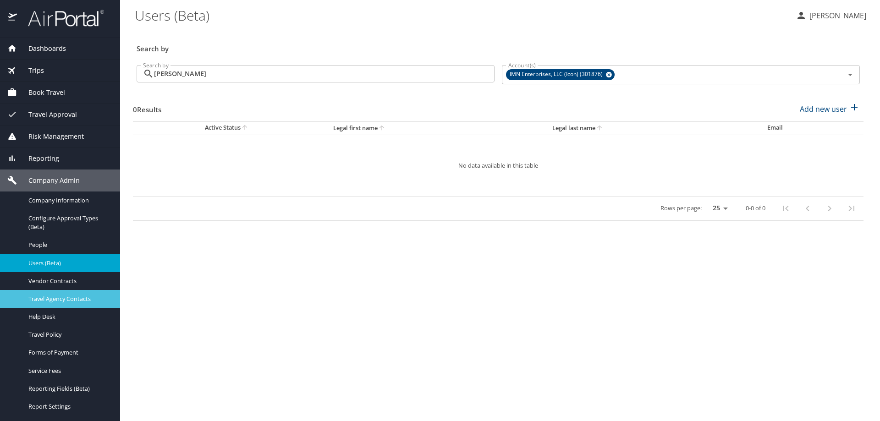
click at [60, 304] on div "Travel Agency Contacts" at bounding box center [59, 299] width 105 height 11
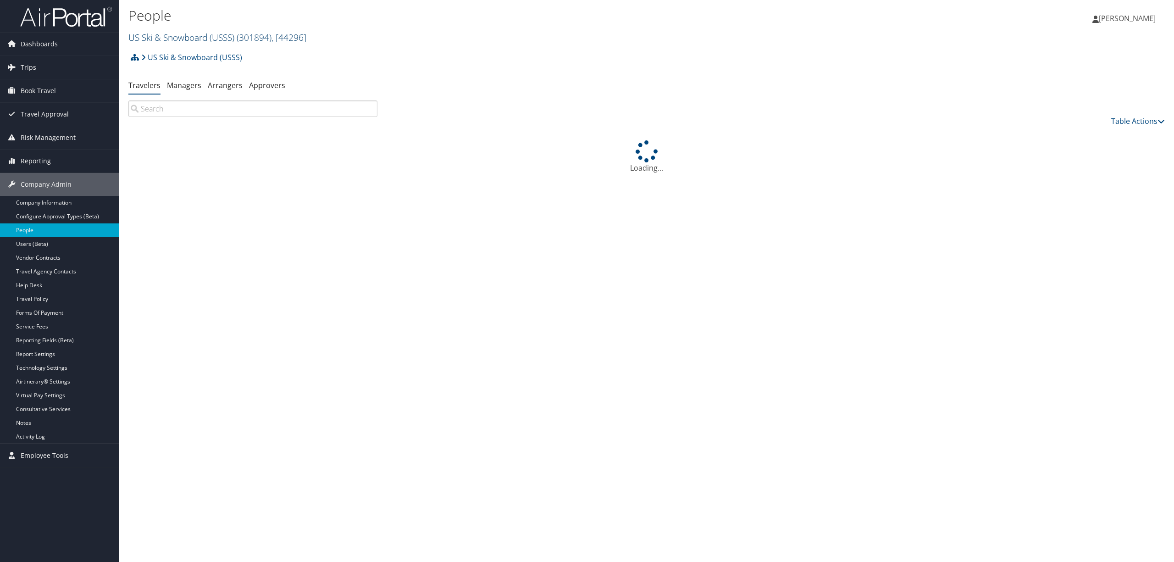
click at [228, 37] on link "US Ski & Snowboard (USSS) ( 301894 ) , [ 44296 ]" at bounding box center [217, 37] width 178 height 12
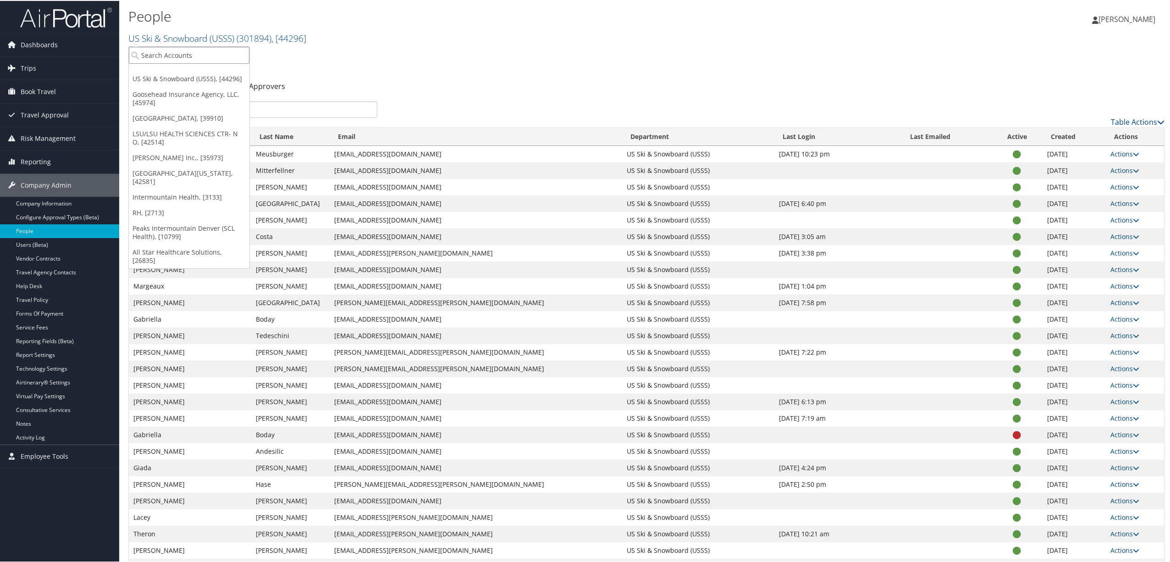
click at [188, 54] on input "search" at bounding box center [189, 54] width 121 height 17
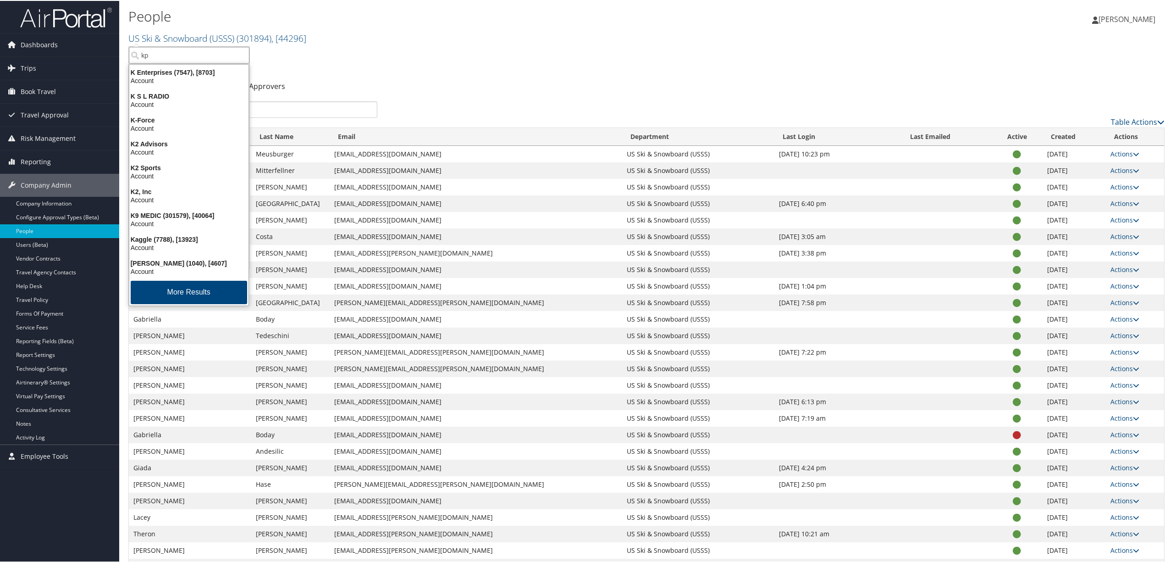
type input "kpg"
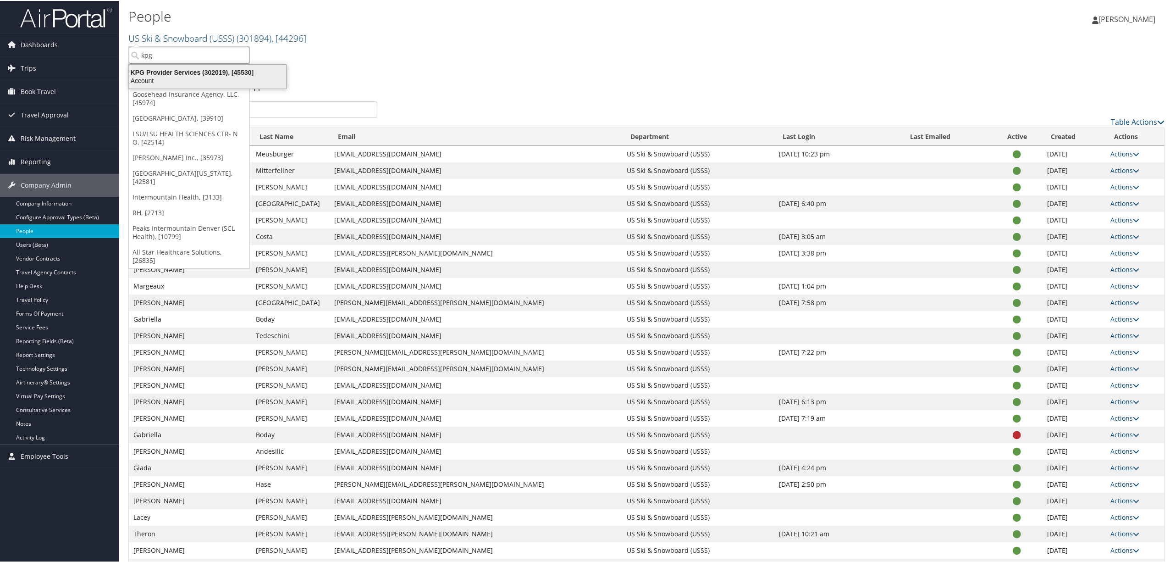
click at [185, 83] on div "Account" at bounding box center [208, 80] width 168 height 8
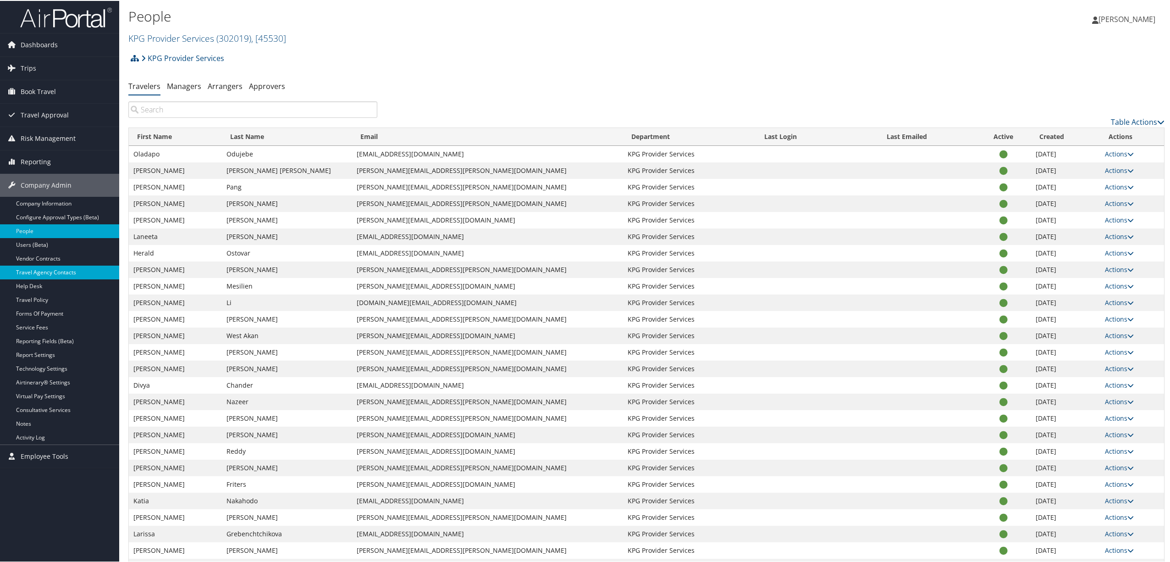
click at [69, 270] on link "Travel Agency Contacts" at bounding box center [59, 272] width 119 height 14
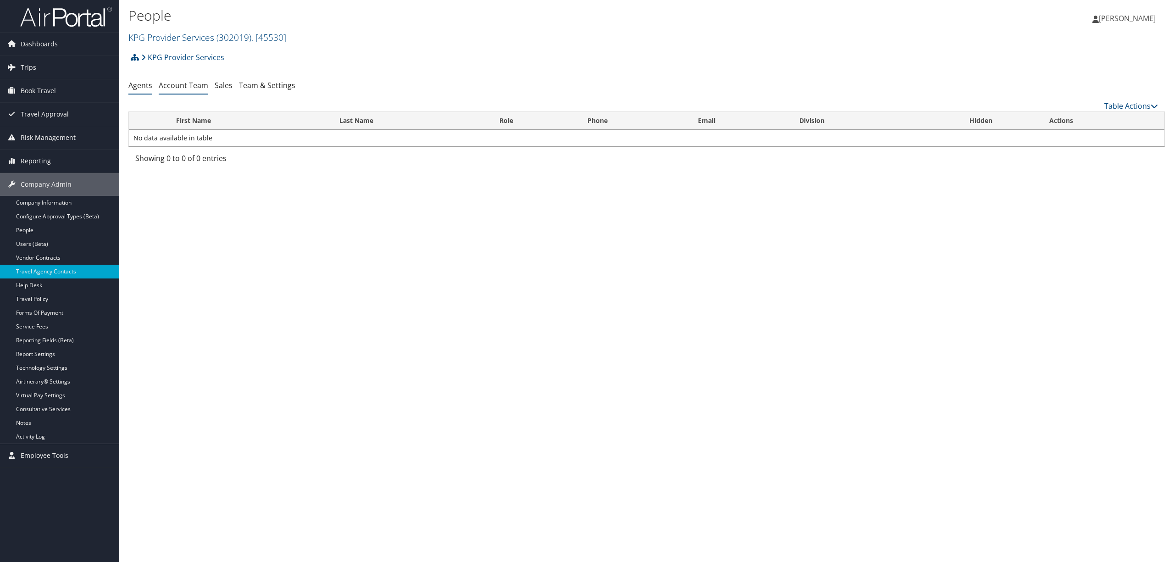
click at [193, 81] on link "Account Team" at bounding box center [184, 85] width 50 height 10
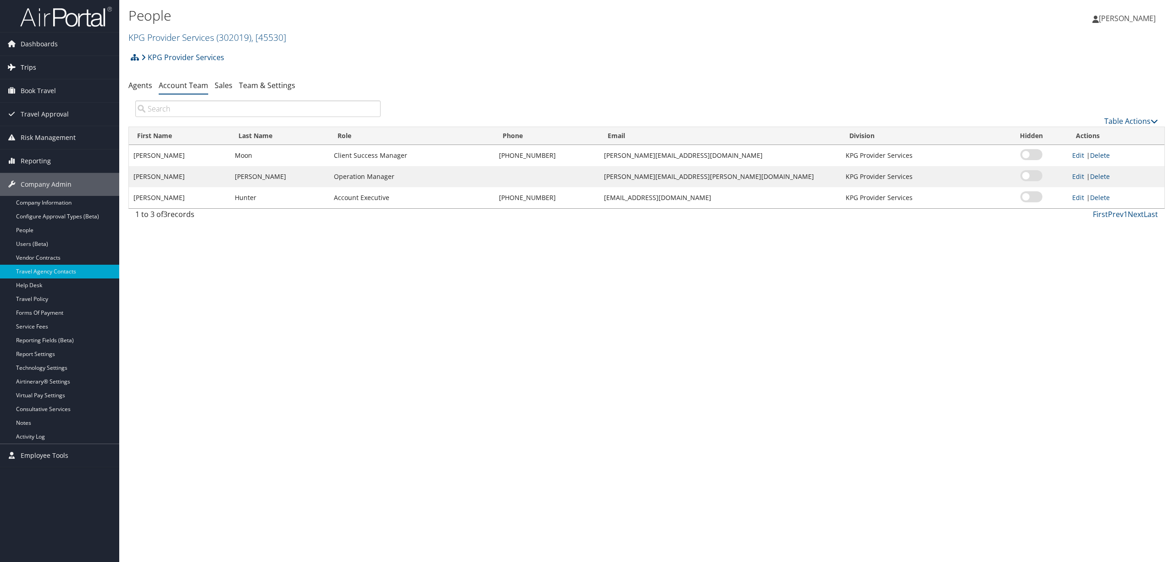
click at [33, 70] on span "Trips" at bounding box center [29, 67] width 16 height 23
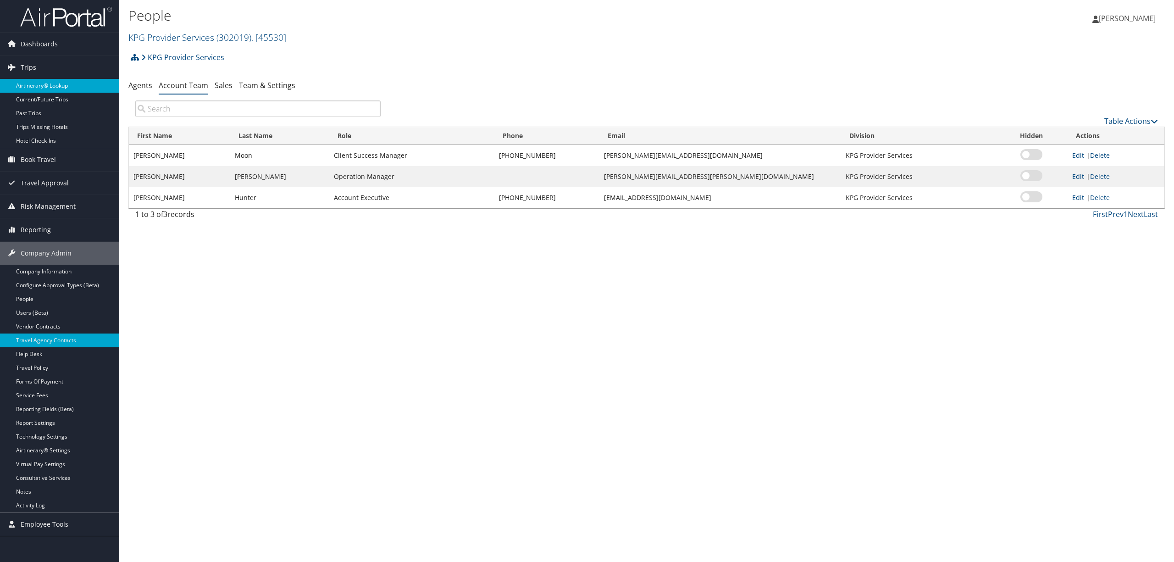
click at [38, 82] on link "Airtinerary® Lookup" at bounding box center [59, 86] width 119 height 14
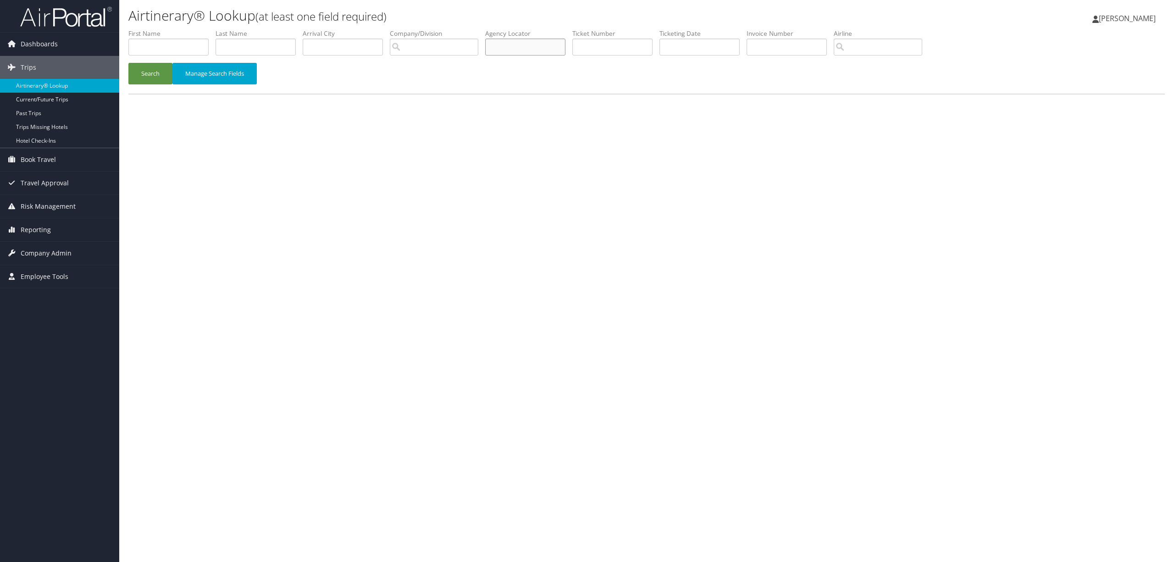
click at [536, 41] on input "text" at bounding box center [525, 47] width 80 height 17
paste input "A5OW8Y"
type input "A5OW8Y"
click at [145, 67] on button "Search" at bounding box center [150, 74] width 44 height 22
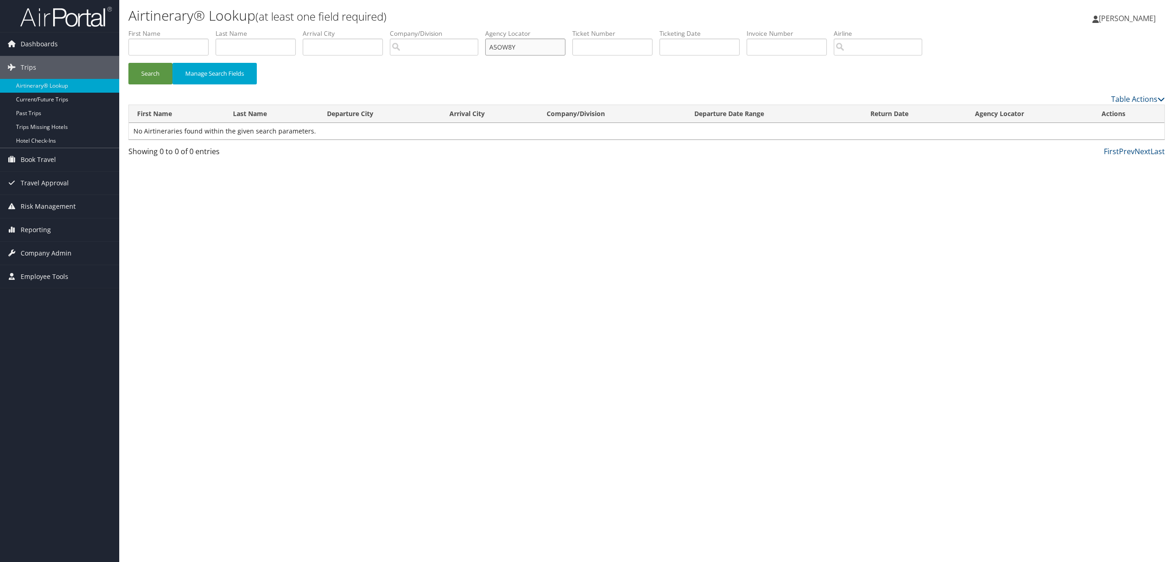
click at [529, 41] on input "A5OW8Y" at bounding box center [525, 47] width 80 height 17
drag, startPoint x: 466, startPoint y: 54, endPoint x: 385, endPoint y: 56, distance: 80.7
click at [385, 29] on ul "First Name Last Name Departure City Arrival City Company/Division Airport/City …" at bounding box center [646, 29] width 1036 height 0
click at [793, 39] on input "text" at bounding box center [786, 47] width 80 height 17
type input "000008227"
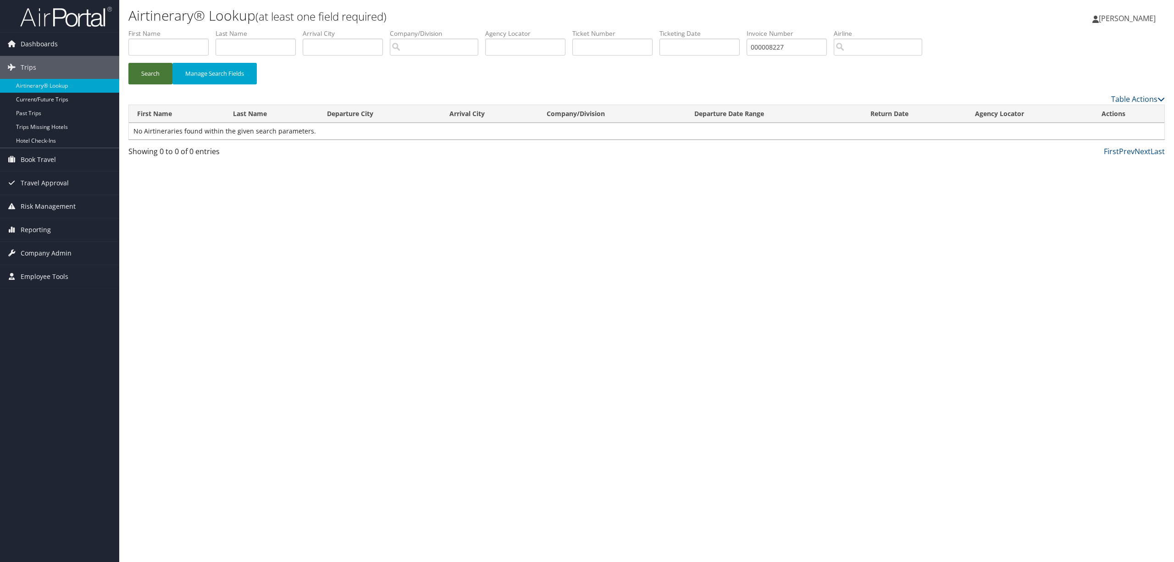
click at [147, 62] on form "First Name Last Name Departure City Arrival City Company/Division Airport/City …" at bounding box center [646, 61] width 1036 height 64
click at [145, 67] on button "Search" at bounding box center [150, 74] width 44 height 22
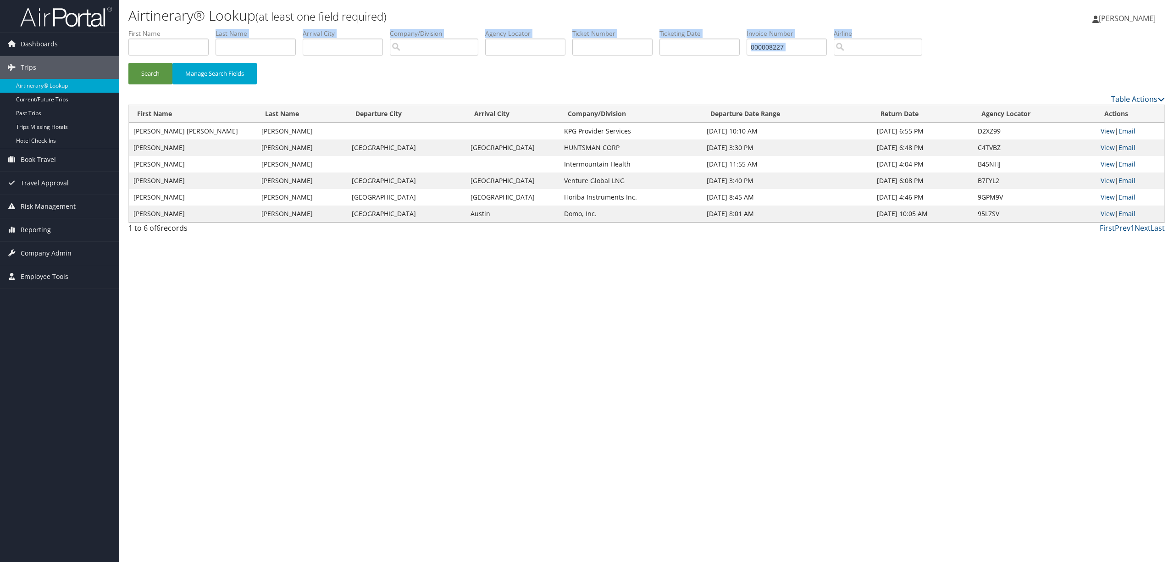
click at [1106, 127] on link "View" at bounding box center [1107, 131] width 14 height 9
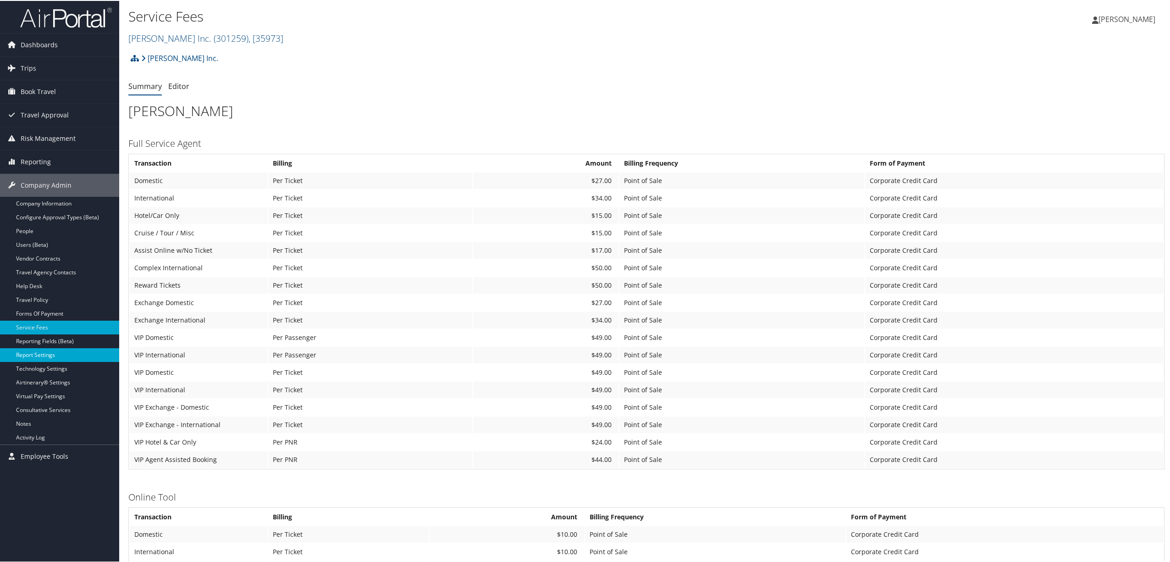
click at [77, 351] on link "Report Settings" at bounding box center [59, 354] width 119 height 14
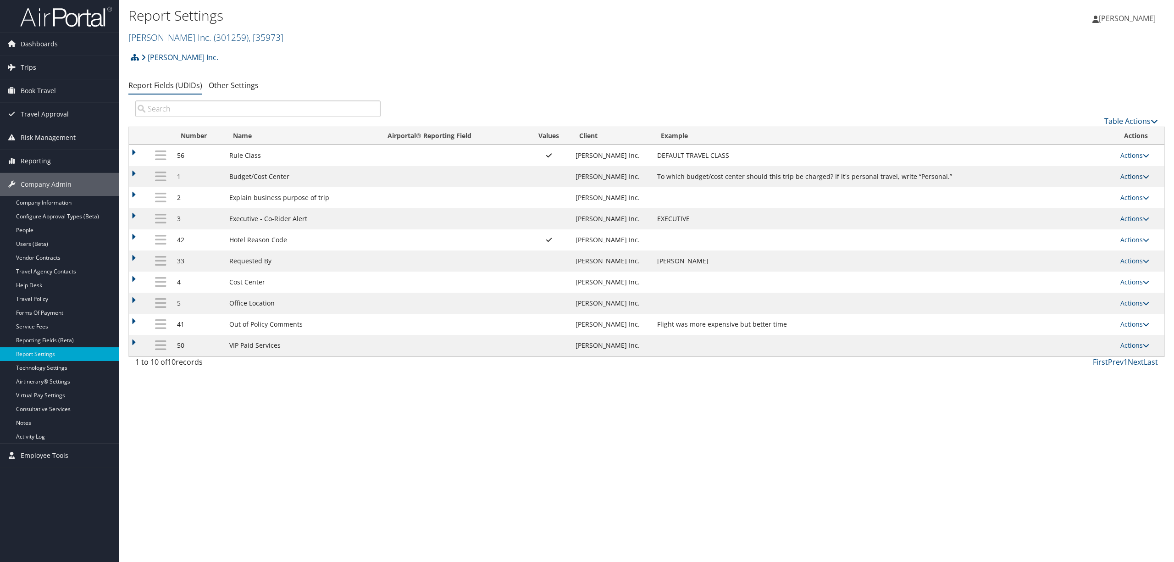
click at [1130, 174] on link "Actions" at bounding box center [1134, 176] width 29 height 9
click at [1082, 221] on link "Edit" at bounding box center [1097, 223] width 99 height 16
select select "both"
select select "trip"
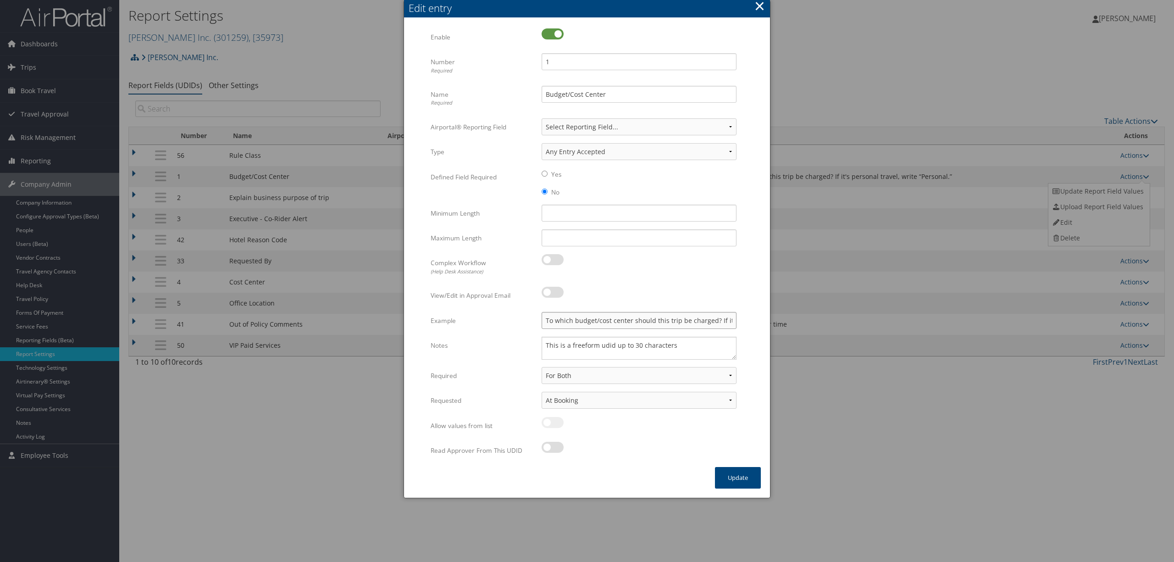
click at [734, 325] on input "To which budget/cost center should this trip be charged? If it's personal trave…" at bounding box center [639, 320] width 195 height 17
click at [724, 318] on input "To which budget/cost center should this trip be charged? If it's personal trave…" at bounding box center [639, 320] width 195 height 17
drag, startPoint x: 733, startPoint y: 323, endPoint x: 739, endPoint y: 329, distance: 8.5
click at [739, 329] on div "To which budget/cost center should this trip be charged? If it's personal trave…" at bounding box center [639, 324] width 209 height 24
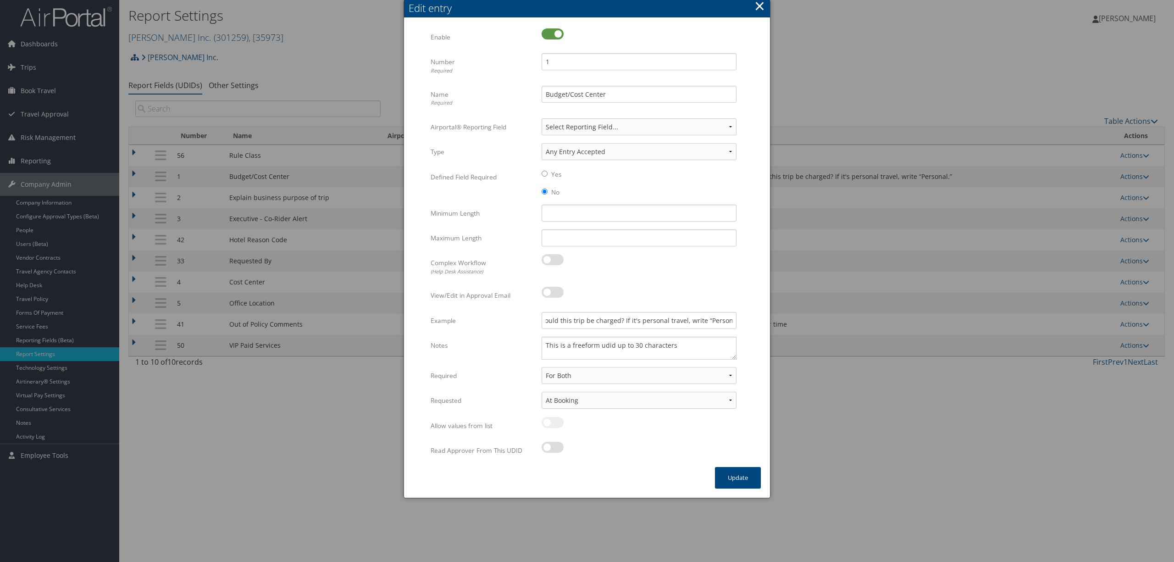
scroll to position [0, 0]
click at [696, 246] on div "Multiple values The selected items contain different values for this input. To …" at bounding box center [639, 241] width 209 height 24
click at [760, 5] on button "×" at bounding box center [759, 6] width 11 height 18
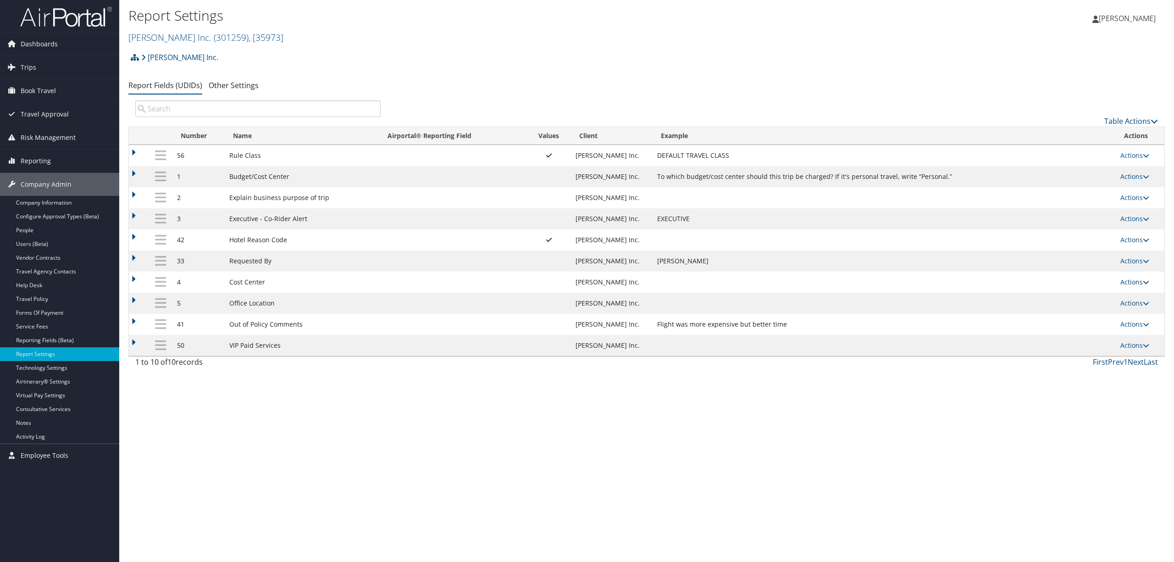
click at [1130, 281] on link "Actions" at bounding box center [1134, 281] width 29 height 9
click at [1070, 330] on link "Edit" at bounding box center [1097, 329] width 99 height 16
select select "1"
select select "both"
select select "profiled"
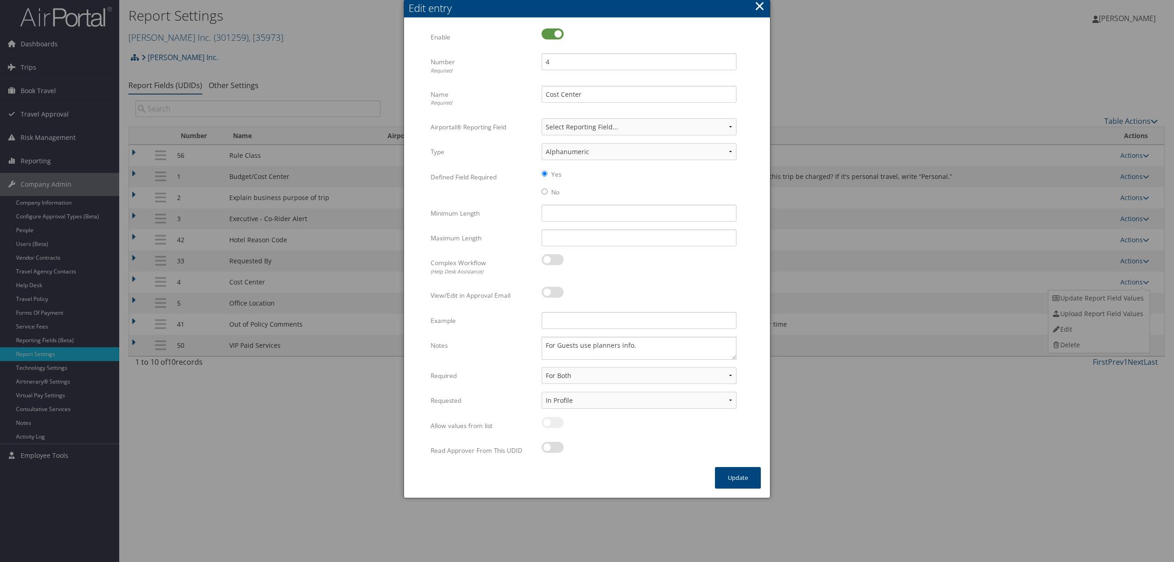
click at [766, 4] on div "Edit entry" at bounding box center [589, 8] width 361 height 14
click at [758, 6] on button "×" at bounding box center [759, 6] width 11 height 18
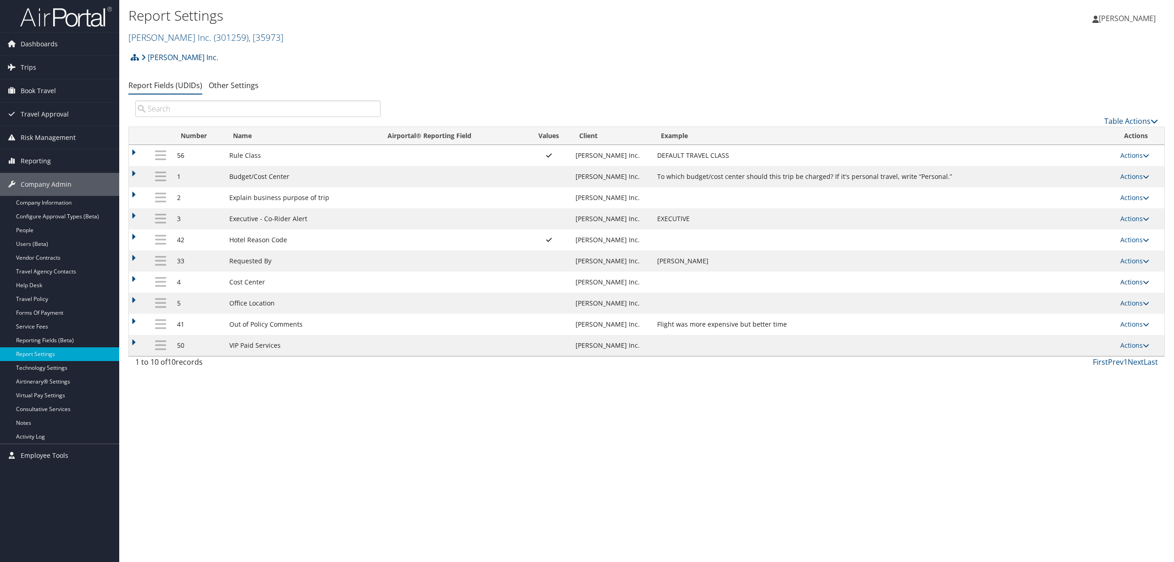
click at [1133, 285] on link "Actions" at bounding box center [1134, 281] width 29 height 9
click at [1092, 323] on link "Edit" at bounding box center [1097, 329] width 99 height 16
select select "1"
select select "both"
select select "profiled"
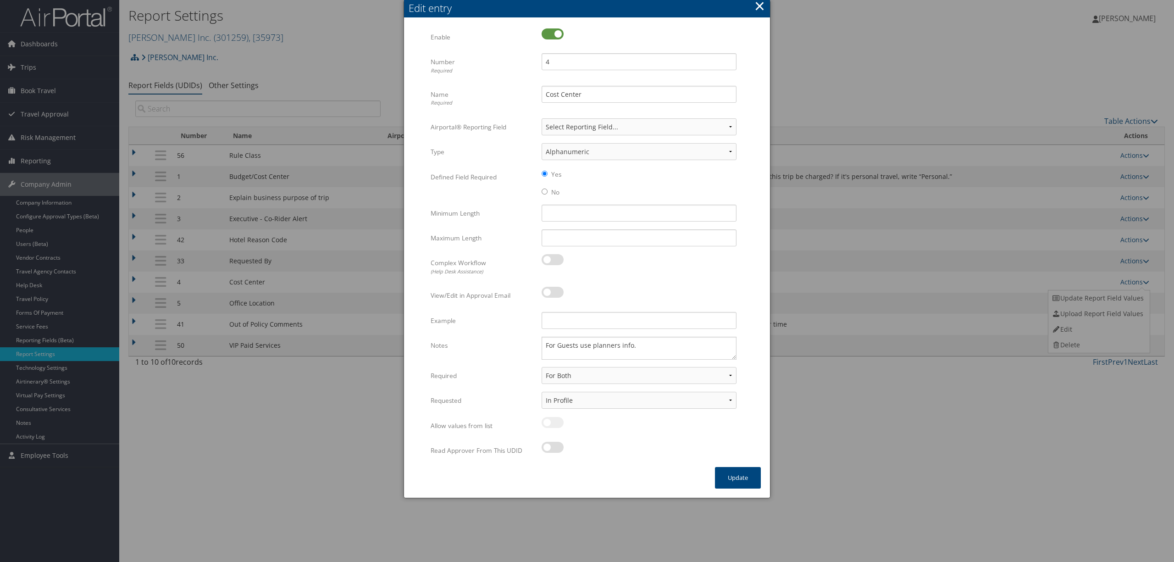
click at [758, 3] on button "×" at bounding box center [759, 6] width 11 height 18
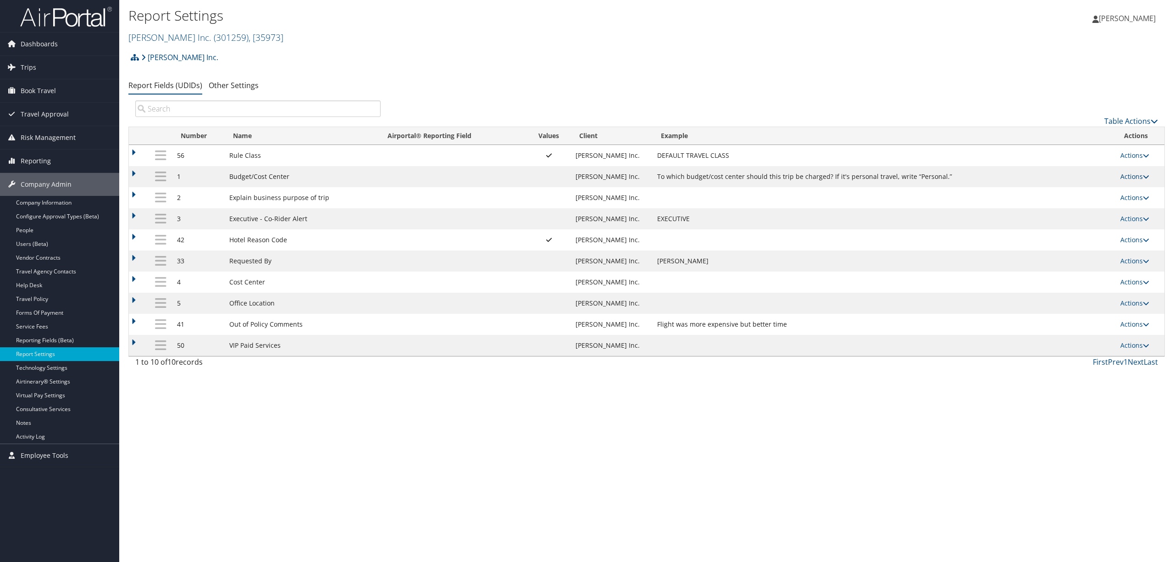
click at [1125, 175] on link "Actions" at bounding box center [1134, 176] width 29 height 9
click at [1103, 227] on link "Edit" at bounding box center [1097, 223] width 99 height 16
select select "both"
select select "trip"
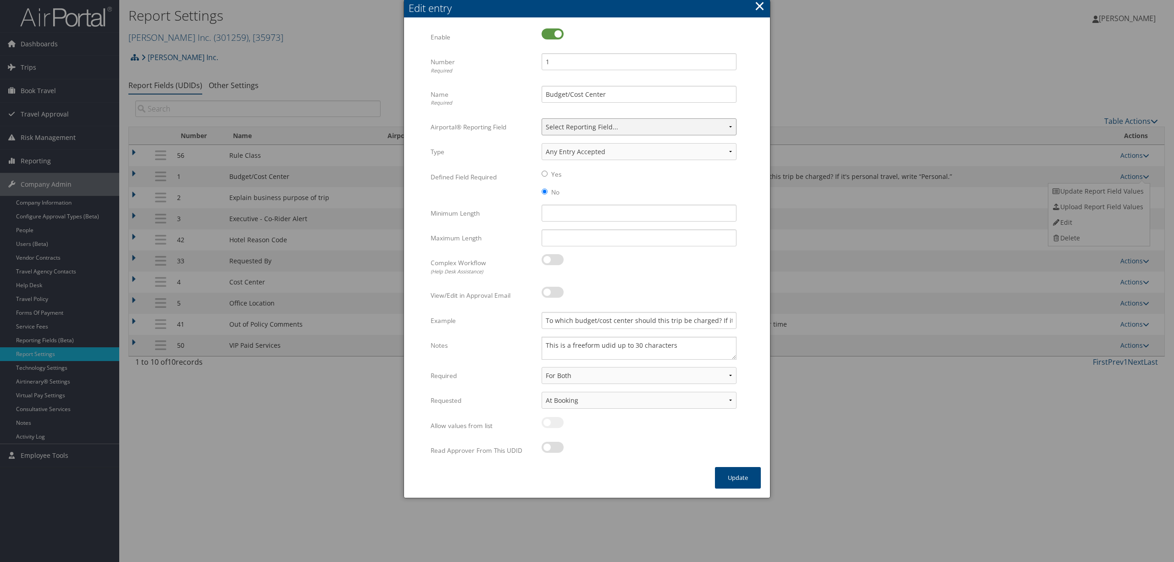
click at [730, 126] on select "Select Reporting Field... Authorization Billable Client Cost Center Department …" at bounding box center [639, 126] width 195 height 17
click at [971, 426] on div at bounding box center [587, 281] width 1174 height 562
click at [757, 8] on button "×" at bounding box center [759, 6] width 11 height 18
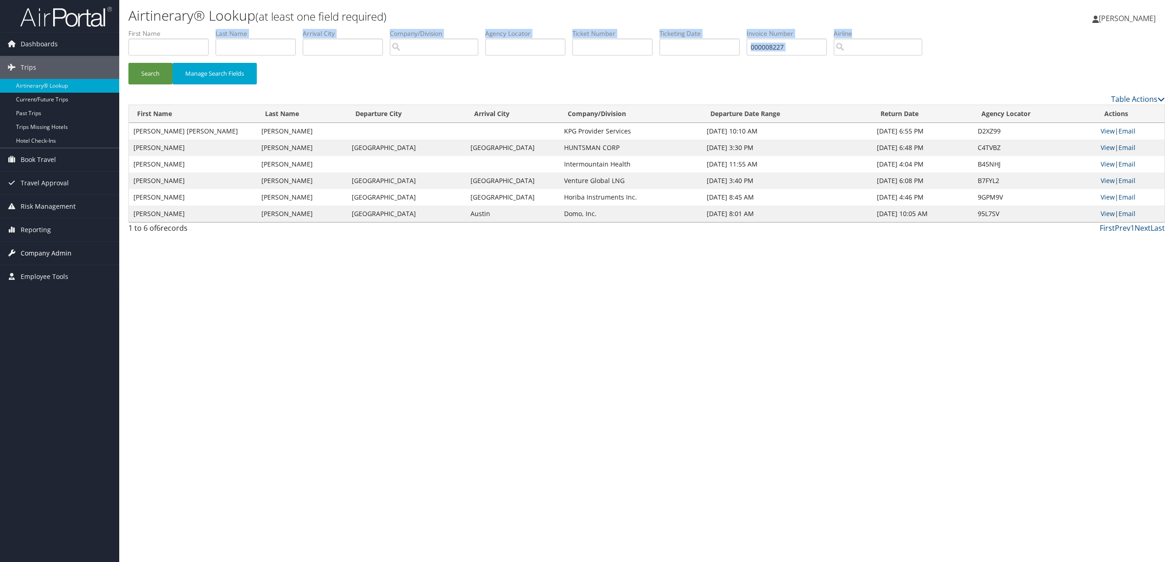
click at [59, 253] on span "Company Admin" at bounding box center [46, 253] width 51 height 23
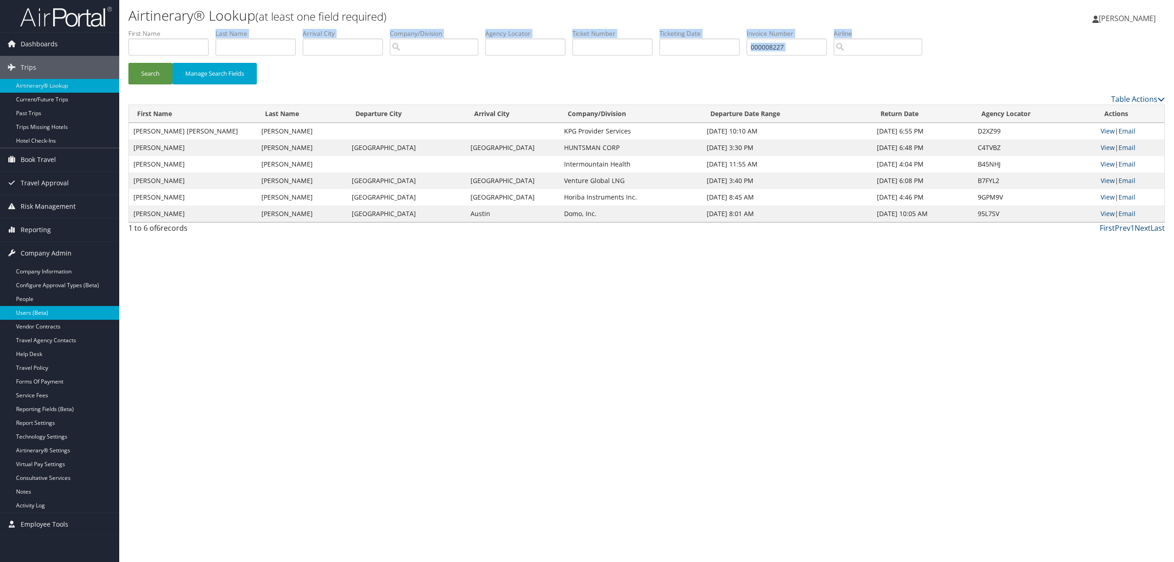
click at [68, 312] on link "Users (Beta)" at bounding box center [59, 313] width 119 height 14
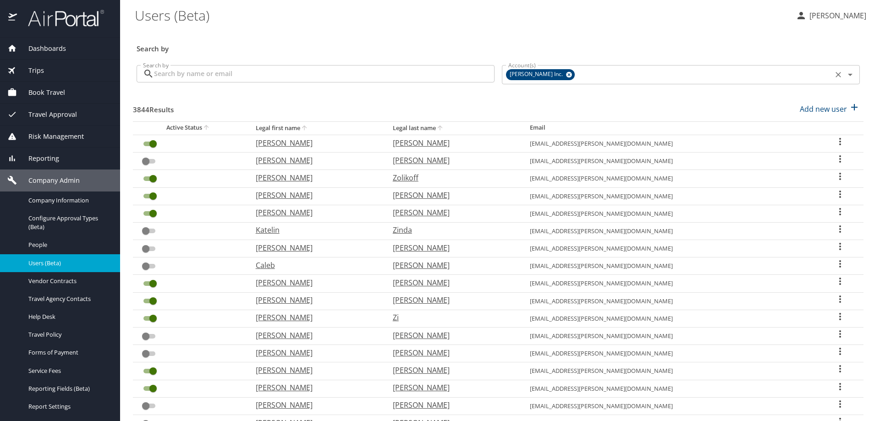
click at [566, 73] on icon at bounding box center [569, 75] width 6 height 6
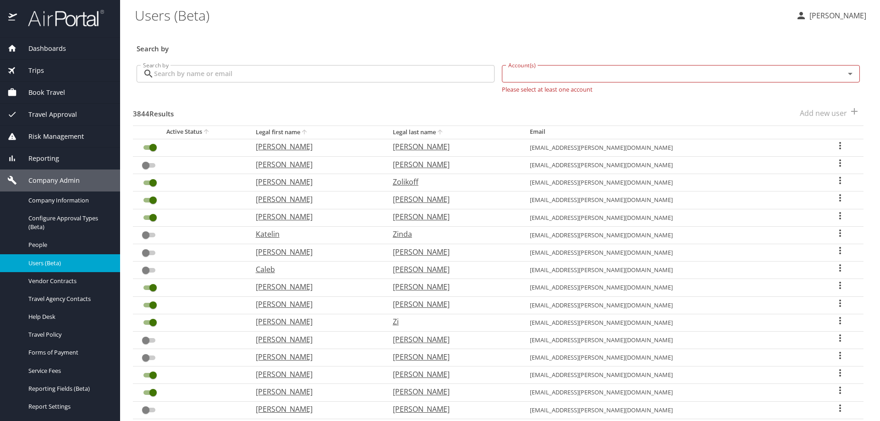
click at [543, 73] on input "Account(s)" at bounding box center [668, 74] width 326 height 12
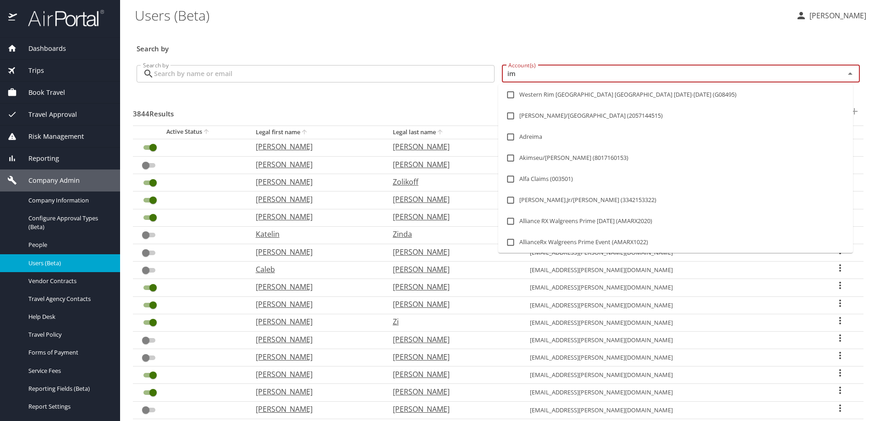
type input "imn"
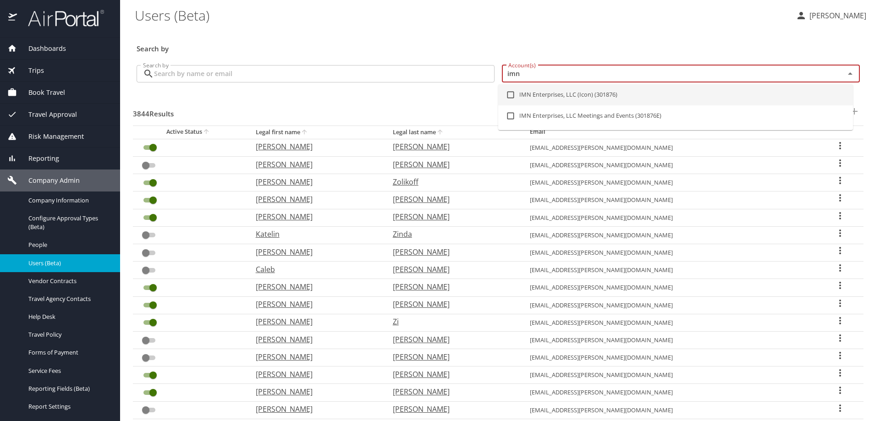
click at [512, 93] on input "checkbox" at bounding box center [510, 94] width 17 height 17
checkbox input "true"
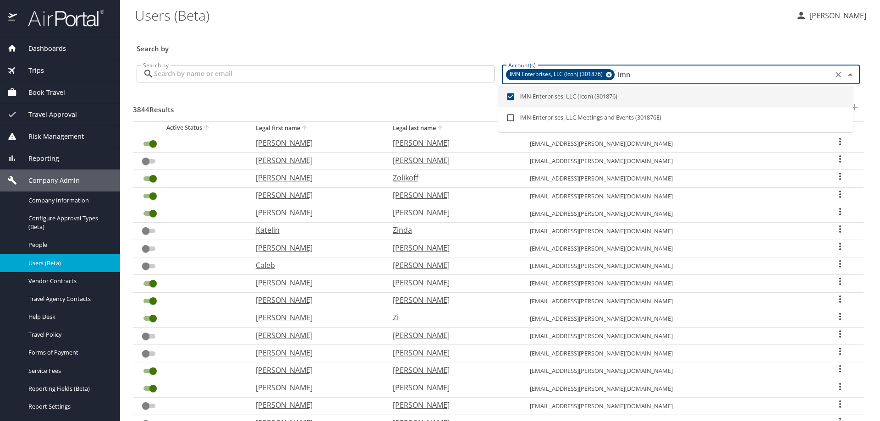
checkbox input "true"
checkbox input "false"
checkbox input "true"
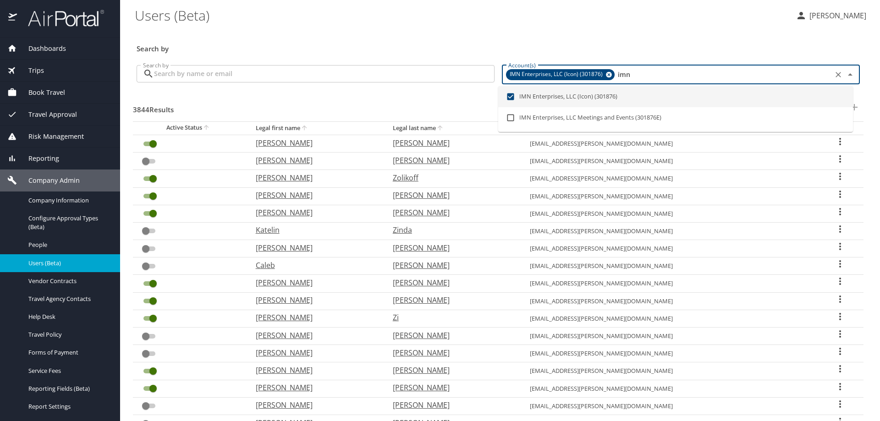
checkbox input "true"
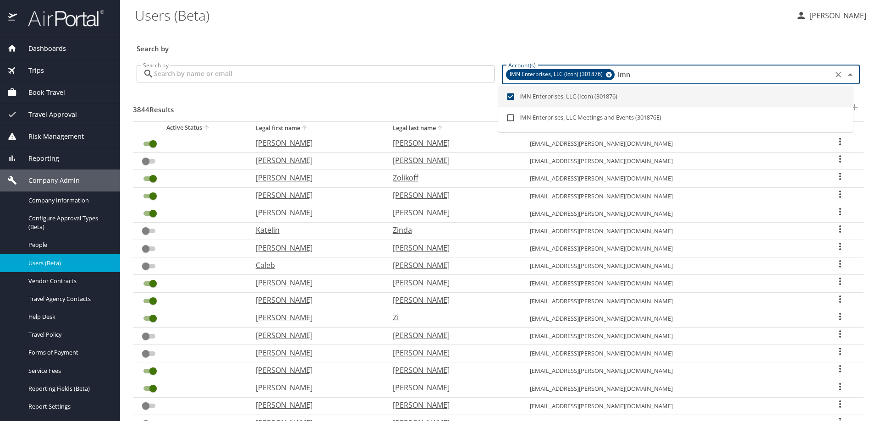
checkbox input "true"
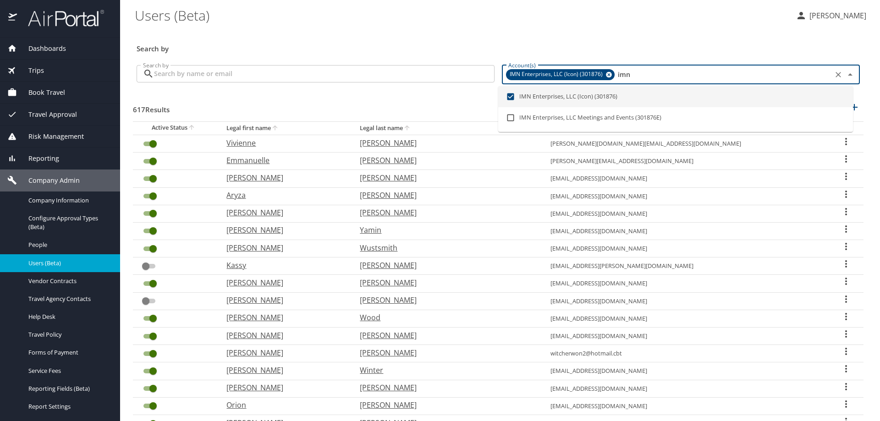
type input "imn"
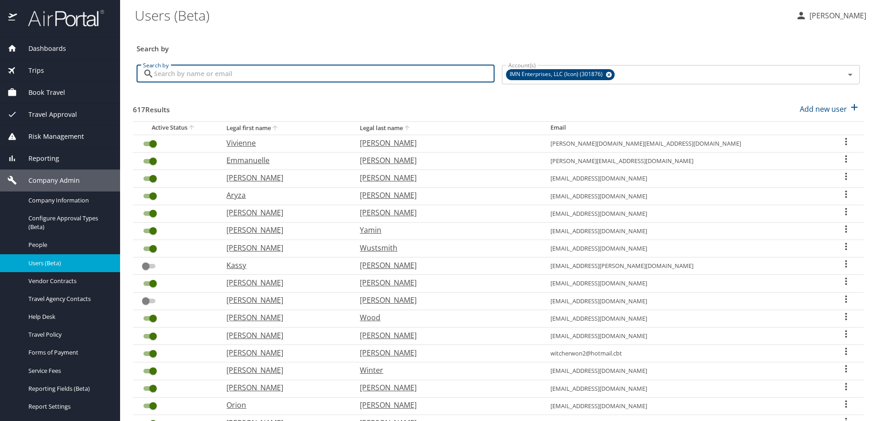
click at [347, 76] on input "Search by" at bounding box center [324, 73] width 341 height 17
type input "patel"
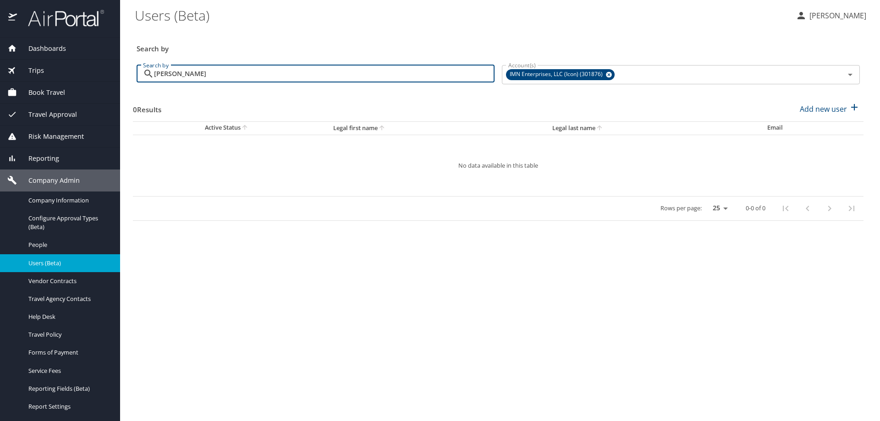
click at [312, 73] on input "patel" at bounding box center [324, 73] width 341 height 17
